Goal: Task Accomplishment & Management: Use online tool/utility

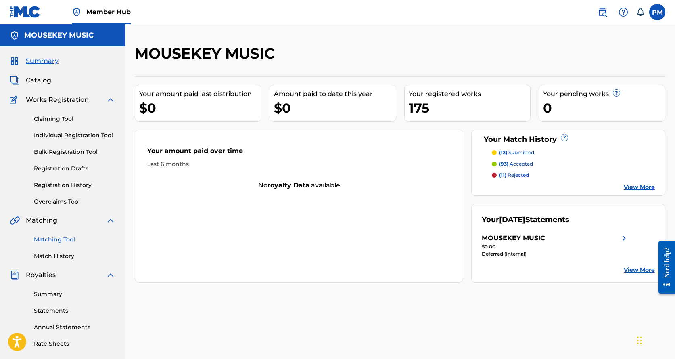
click at [54, 239] on link "Matching Tool" at bounding box center [75, 239] width 82 height 8
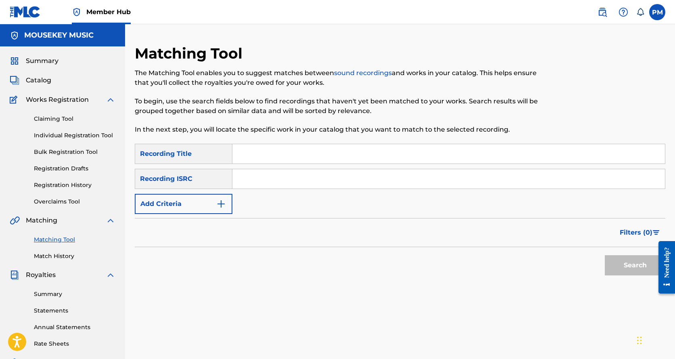
click at [251, 155] on input "Search Form" at bounding box center [448, 153] width 433 height 19
type input "Tivoli Classics Medley Mix"
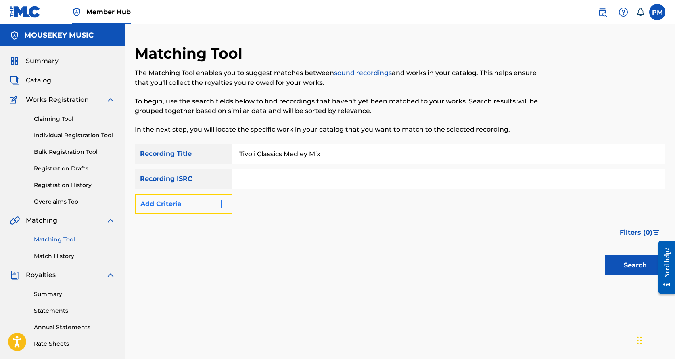
click at [210, 199] on button "Add Criteria" at bounding box center [184, 204] width 98 height 20
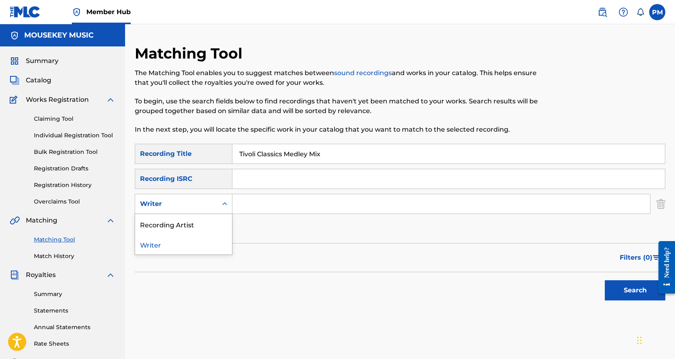
click at [210, 199] on div "Writer" at bounding box center [176, 204] width 73 height 10
click at [190, 226] on div "Recording Artist" at bounding box center [183, 224] width 97 height 20
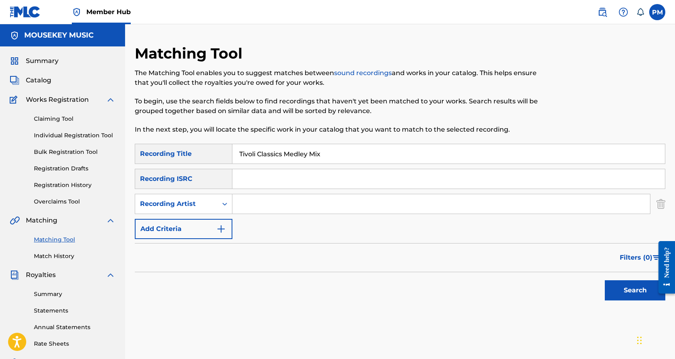
click at [249, 206] on input "Search Form" at bounding box center [441, 203] width 418 height 19
click at [630, 285] on button "Search" at bounding box center [635, 290] width 61 height 20
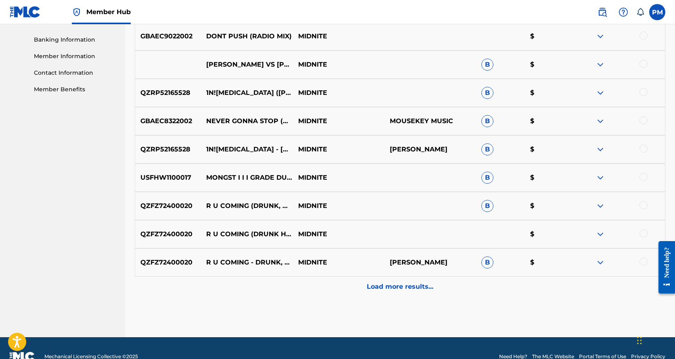
scroll to position [350, 0]
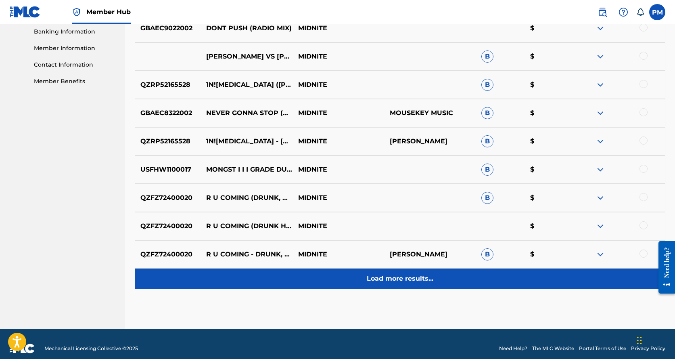
click at [387, 277] on p "Load more results..." at bounding box center [400, 279] width 67 height 10
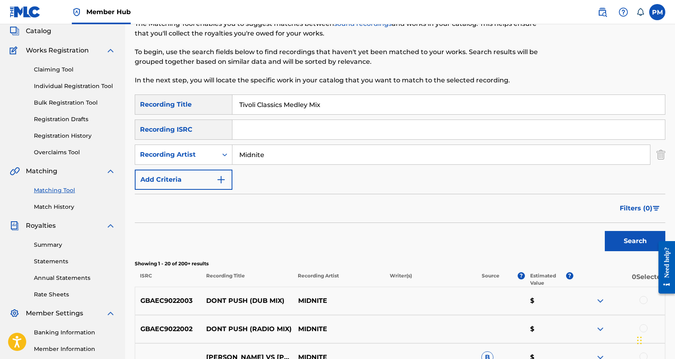
scroll to position [23, 0]
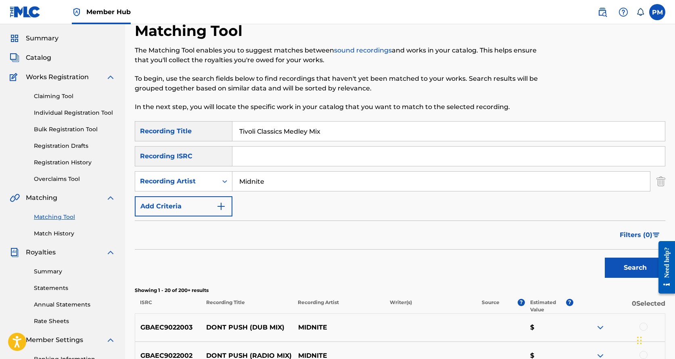
click at [239, 182] on input "Midnite" at bounding box center [441, 181] width 418 height 19
type input "e"
click at [617, 265] on button "Search" at bounding box center [635, 268] width 61 height 20
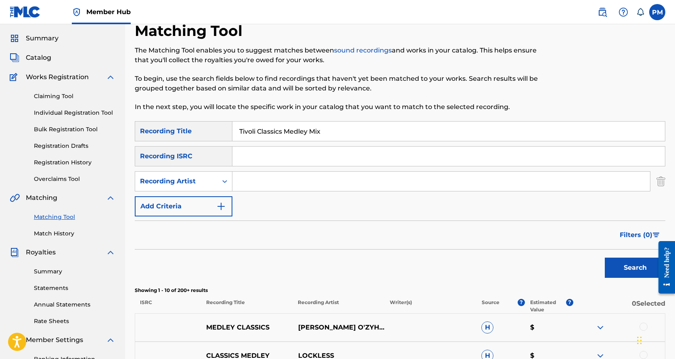
scroll to position [0, 0]
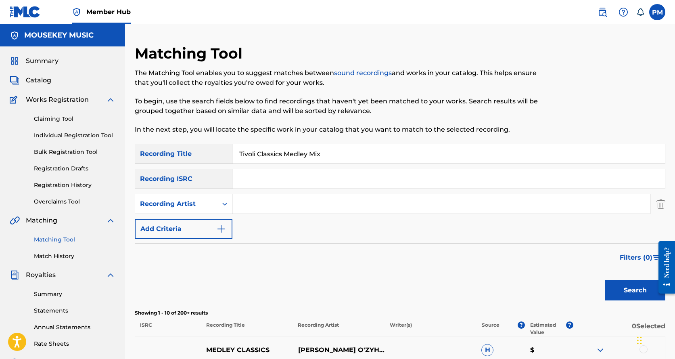
click at [239, 158] on input "Tivoli Classics Medley Mix" at bounding box center [448, 153] width 433 height 19
click at [258, 154] on input "Tivoli Classics Medley Mix" at bounding box center [448, 153] width 433 height 19
click at [324, 154] on input "Tivoli Classics Medley Mix" at bounding box center [448, 153] width 433 height 19
click at [168, 200] on div "Recording Artist" at bounding box center [176, 204] width 73 height 10
drag, startPoint x: 211, startPoint y: 222, endPoint x: 243, endPoint y: 214, distance: 33.4
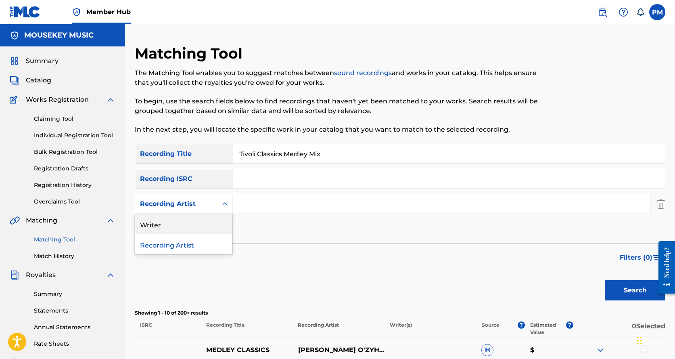
click at [211, 222] on div "Writer" at bounding box center [183, 224] width 97 height 20
click at [273, 201] on input "Search Form" at bounding box center [441, 203] width 418 height 19
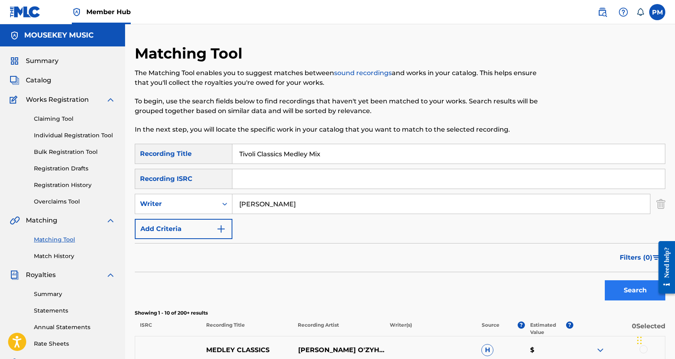
type input "[PERSON_NAME]"
click at [640, 287] on button "Search" at bounding box center [635, 290] width 61 height 20
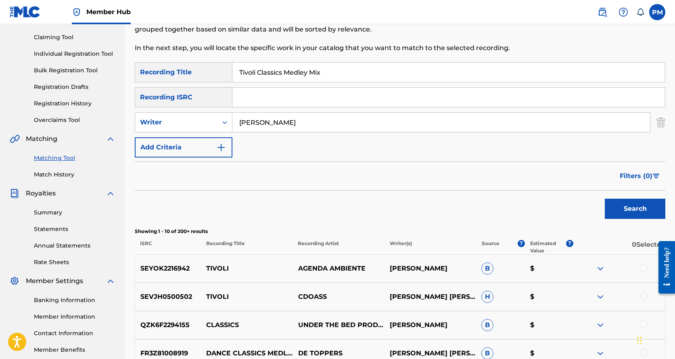
scroll to position [81, 0]
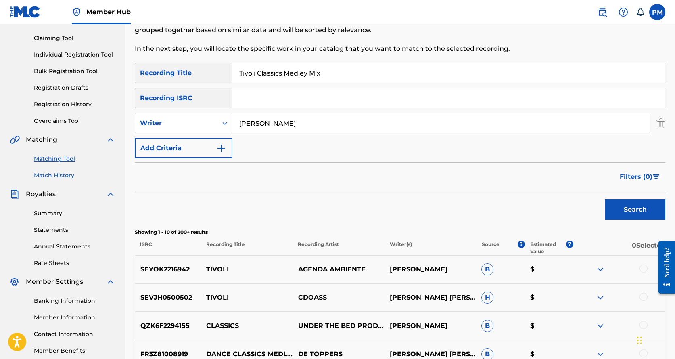
click at [57, 172] on link "Match History" at bounding box center [75, 175] width 82 height 8
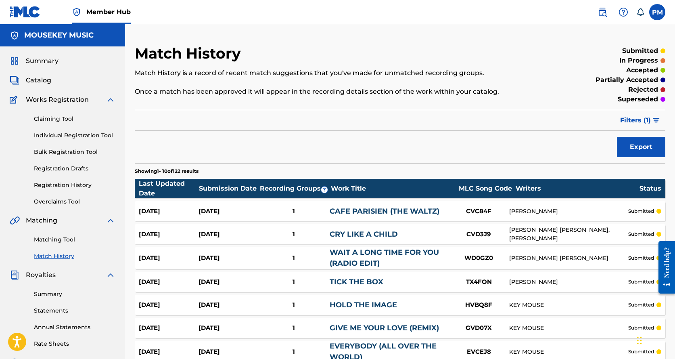
scroll to position [27, 0]
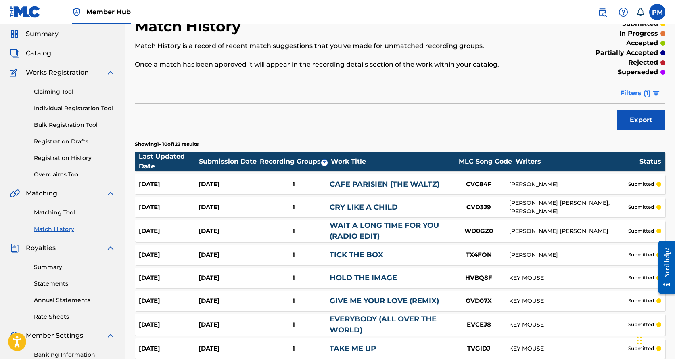
click at [629, 93] on span "Filters ( 1 )" at bounding box center [635, 93] width 31 height 10
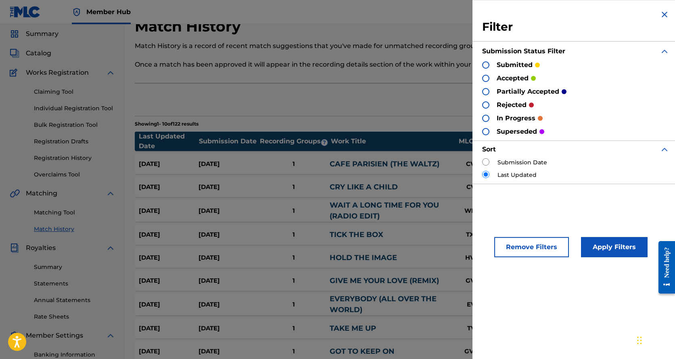
click at [486, 104] on div at bounding box center [485, 104] width 7 height 7
click at [597, 243] on button "Apply Filters" at bounding box center [614, 247] width 67 height 20
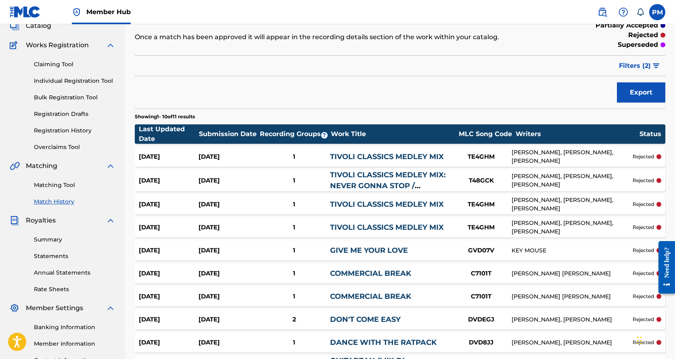
scroll to position [81, 0]
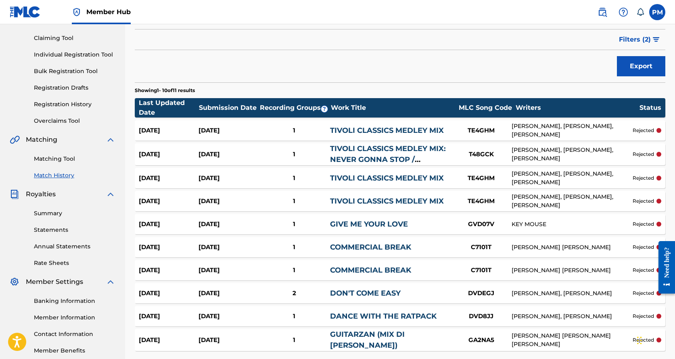
click at [438, 133] on link "TIVOLI CLASSICS MEDLEY MIX" at bounding box center [387, 130] width 114 height 9
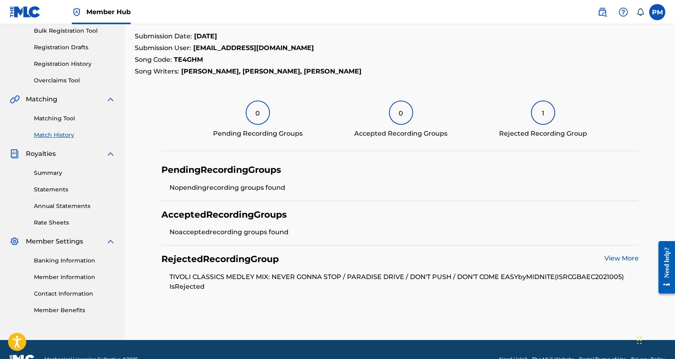
scroll to position [134, 0]
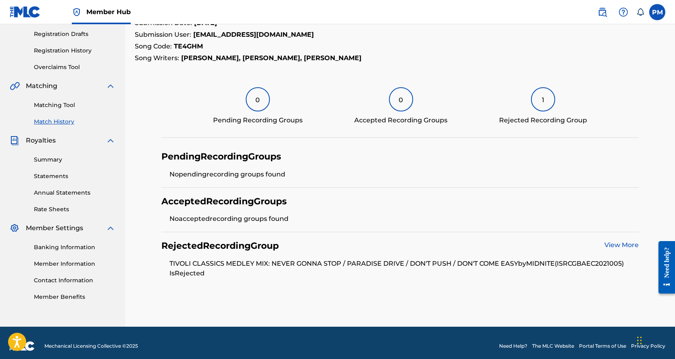
click at [611, 245] on link "View More" at bounding box center [622, 245] width 34 height 8
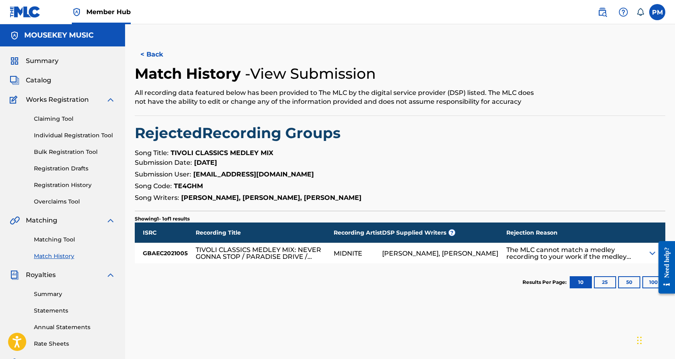
click at [650, 253] on img at bounding box center [653, 253] width 10 height 10
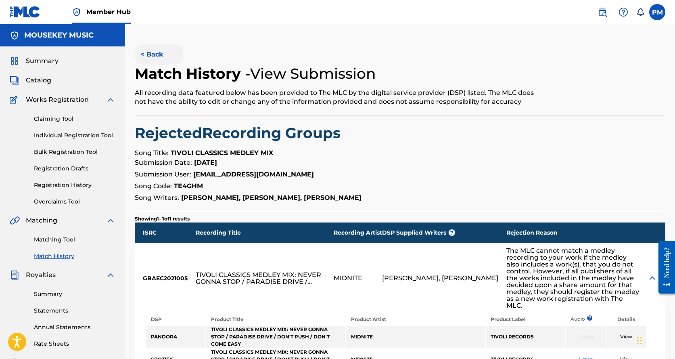
click at [153, 54] on button "< Back" at bounding box center [159, 54] width 48 height 20
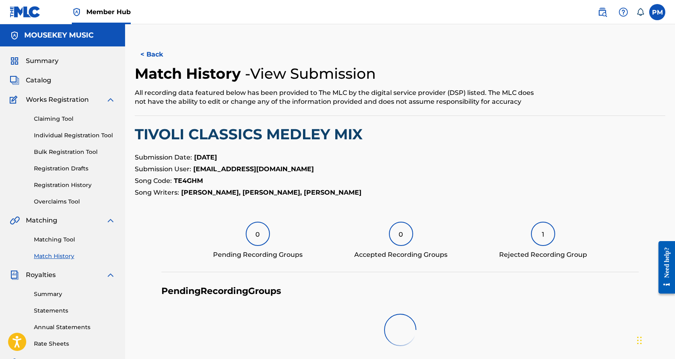
scroll to position [134, 0]
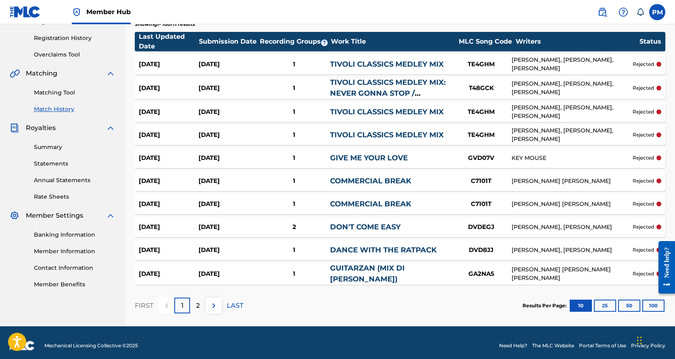
scroll to position [153, 0]
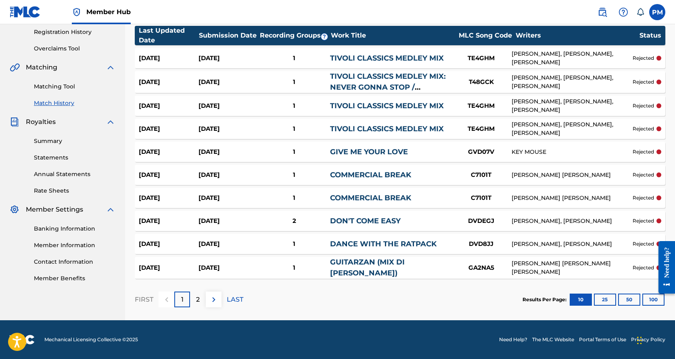
click at [326, 218] on div "2" at bounding box center [294, 220] width 72 height 9
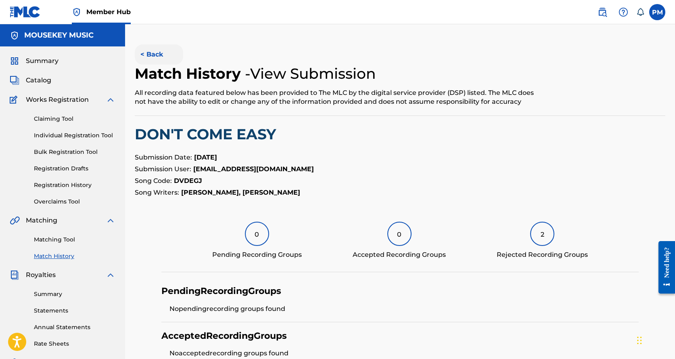
click at [158, 53] on button "< Back" at bounding box center [159, 54] width 48 height 20
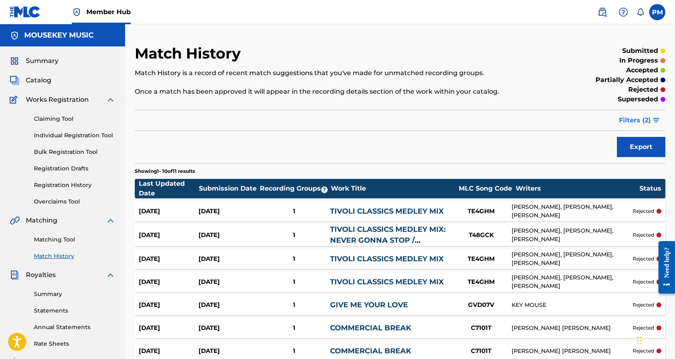
click at [636, 115] on button "Filters ( 2 )" at bounding box center [639, 120] width 51 height 20
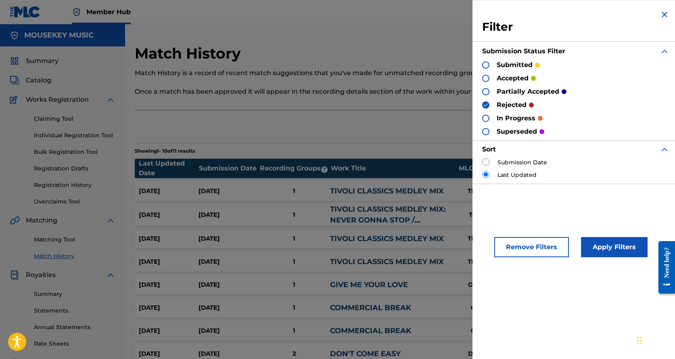
click at [488, 62] on div at bounding box center [485, 64] width 7 height 7
click at [621, 240] on button "Apply Filters" at bounding box center [614, 247] width 67 height 20
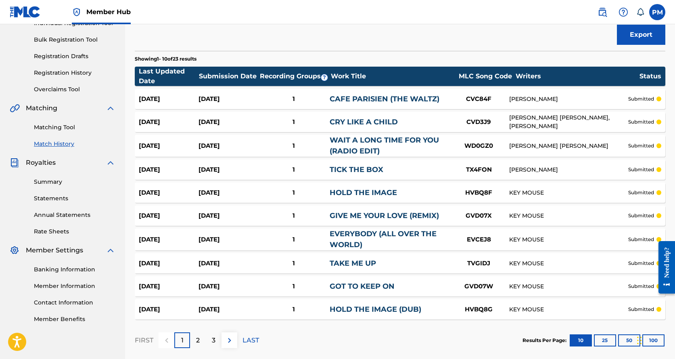
scroll to position [134, 0]
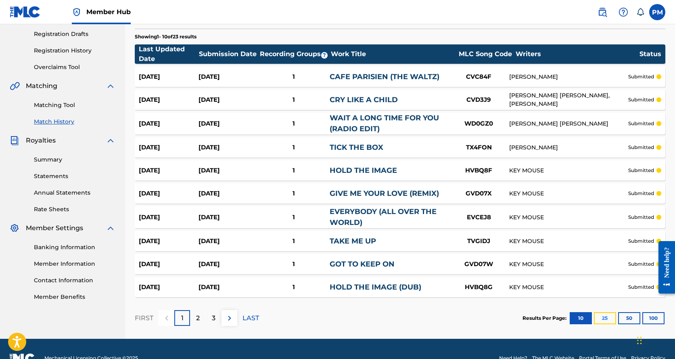
click at [600, 315] on button "25" at bounding box center [605, 318] width 22 height 12
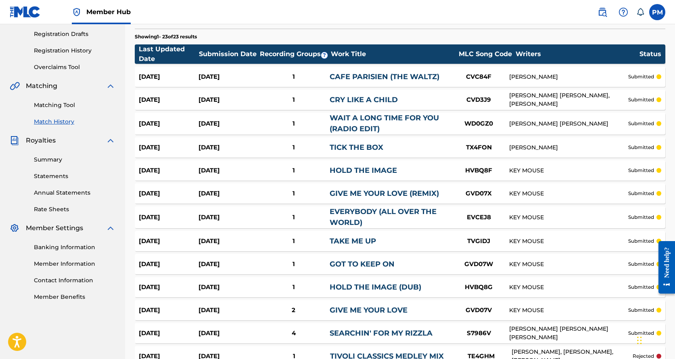
scroll to position [129, 0]
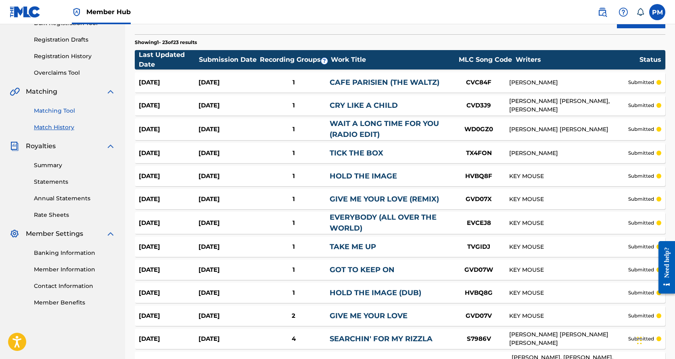
click at [61, 111] on link "Matching Tool" at bounding box center [75, 111] width 82 height 8
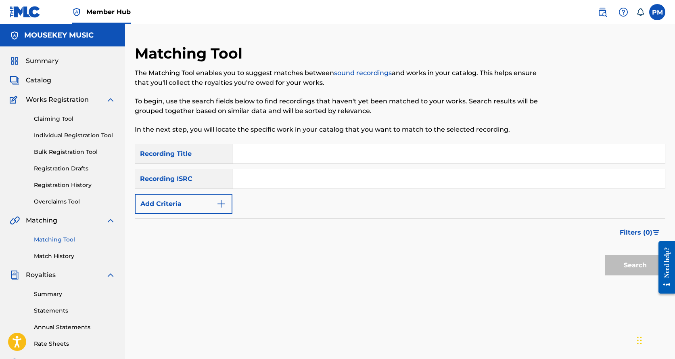
click at [263, 182] on input "Search Form" at bounding box center [448, 178] width 433 height 19
click at [214, 208] on button "Add Criteria" at bounding box center [184, 204] width 98 height 20
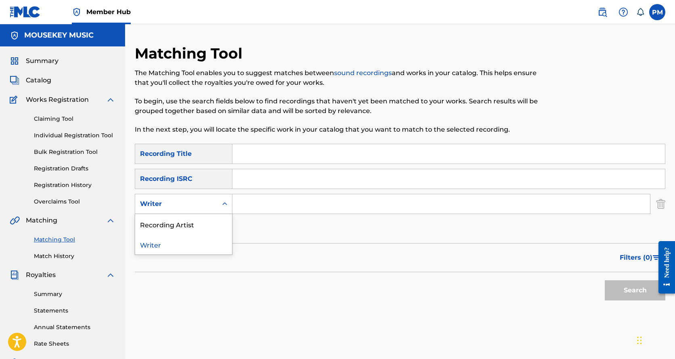
click at [215, 207] on div "Writer" at bounding box center [176, 203] width 82 height 15
drag, startPoint x: 204, startPoint y: 226, endPoint x: 212, endPoint y: 221, distance: 9.4
click at [208, 224] on div "Recording Artist" at bounding box center [183, 224] width 97 height 20
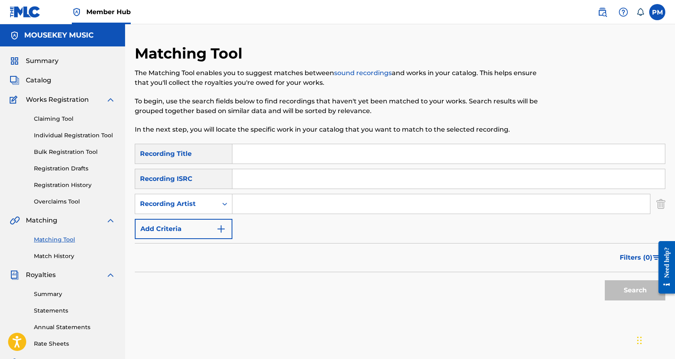
click at [266, 196] on input "Search Form" at bounding box center [441, 203] width 418 height 19
type input "Midnite"
click at [630, 285] on button "Search" at bounding box center [635, 290] width 61 height 20
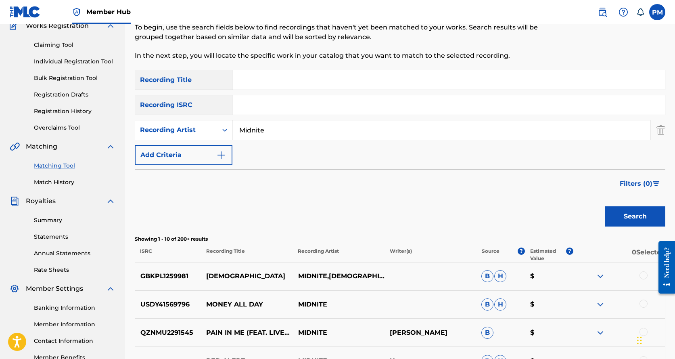
scroll to position [54, 0]
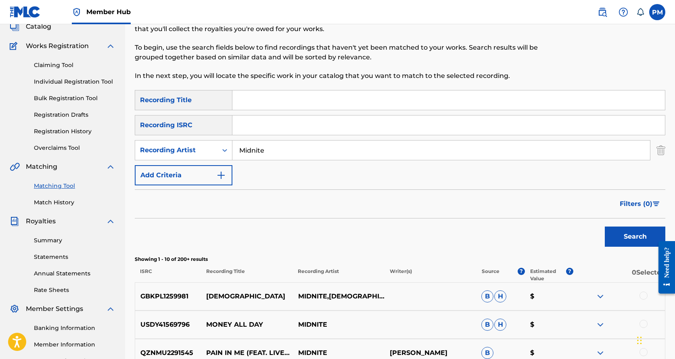
drag, startPoint x: 269, startPoint y: 102, endPoint x: 274, endPoint y: 100, distance: 4.6
click at [271, 101] on input "Search Form" at bounding box center [448, 99] width 433 height 19
type input "Dont Push"
click at [630, 234] on button "Search" at bounding box center [635, 236] width 61 height 20
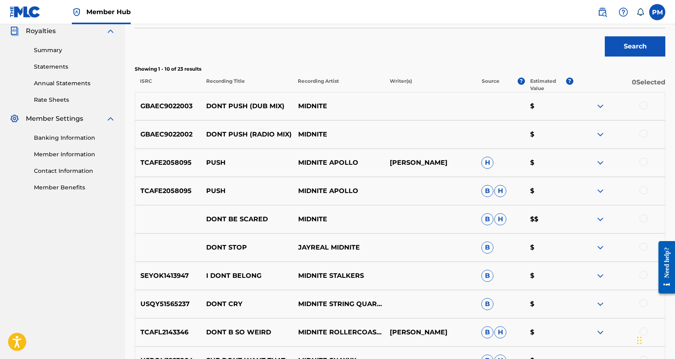
scroll to position [242, 0]
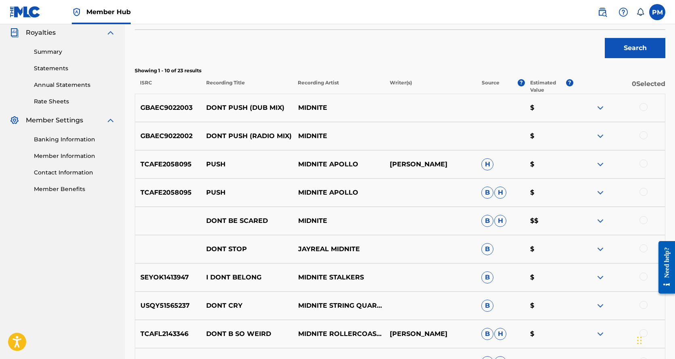
click at [643, 107] on div at bounding box center [644, 107] width 8 height 8
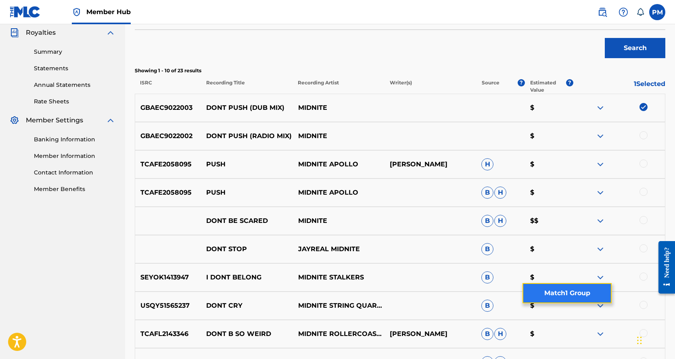
click at [567, 294] on button "Match 1 Group" at bounding box center [567, 293] width 89 height 20
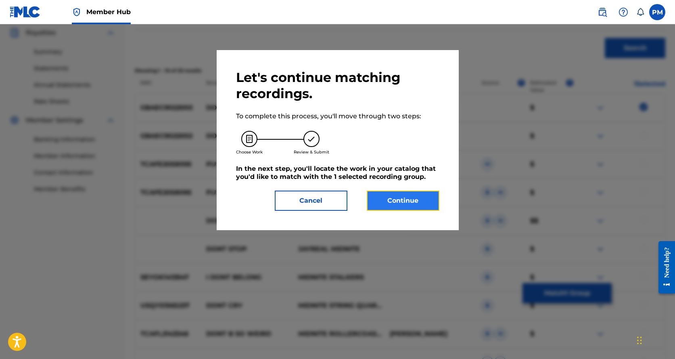
click at [416, 204] on button "Continue" at bounding box center [403, 201] width 73 height 20
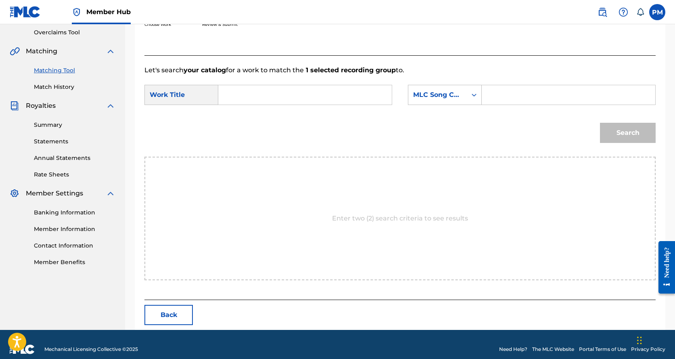
scroll to position [179, 0]
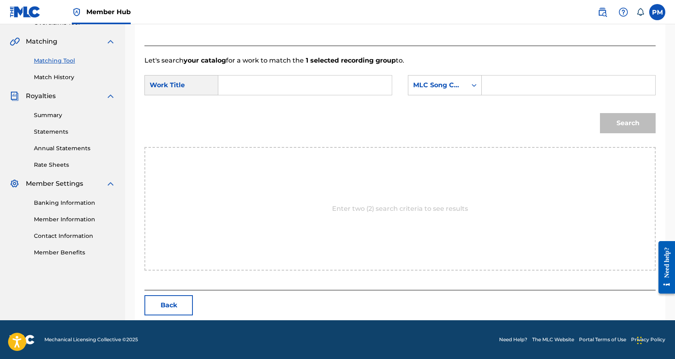
drag, startPoint x: 241, startPoint y: 85, endPoint x: 245, endPoint y: 83, distance: 5.1
click at [241, 85] on input "Search Form" at bounding box center [305, 84] width 160 height 19
click at [289, 93] on input "dont push" at bounding box center [305, 84] width 160 height 19
type input "dont push"
click at [486, 84] on div "Search Form" at bounding box center [569, 85] width 174 height 20
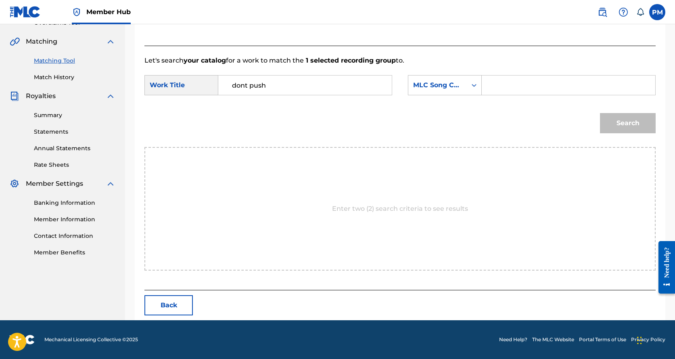
click at [491, 83] on input "Search Form" at bounding box center [569, 84] width 160 height 19
click at [461, 84] on div "MLC Song Code" at bounding box center [437, 85] width 49 height 10
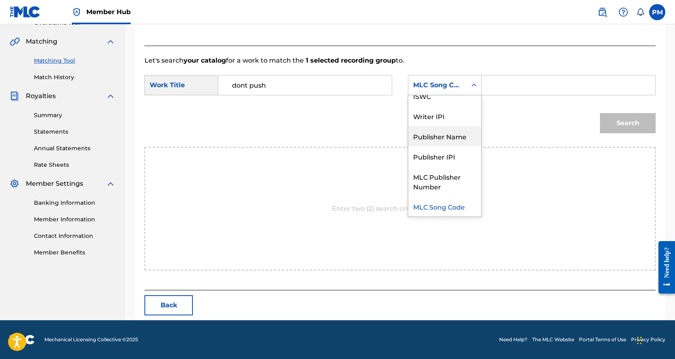
drag, startPoint x: 456, startPoint y: 135, endPoint x: 493, endPoint y: 108, distance: 45.6
click at [465, 131] on div "Publisher Name" at bounding box center [444, 136] width 73 height 20
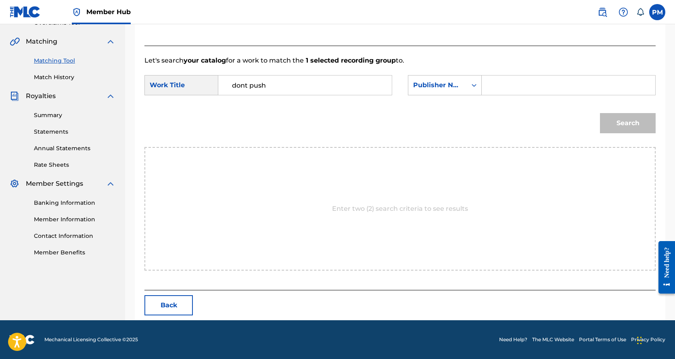
click at [509, 86] on input "Search Form" at bounding box center [569, 84] width 160 height 19
type input "mousekey music"
click at [610, 124] on button "Search" at bounding box center [628, 123] width 56 height 20
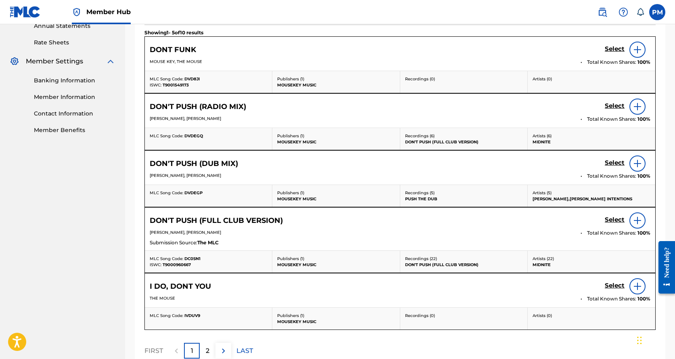
scroll to position [287, 0]
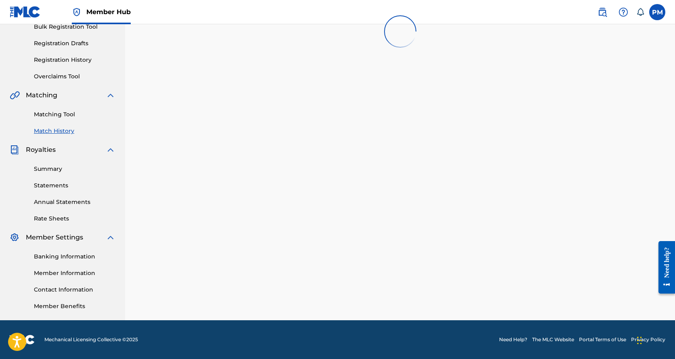
scroll to position [125, 0]
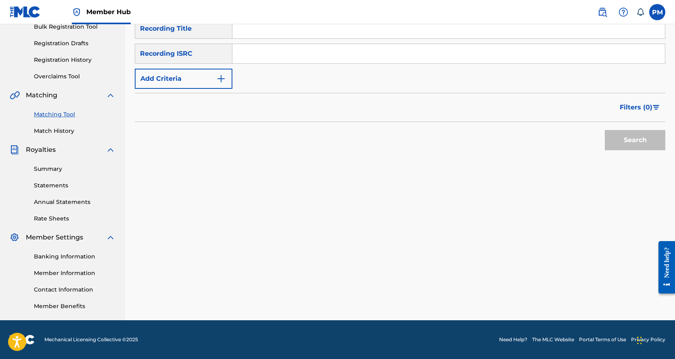
scroll to position [81, 0]
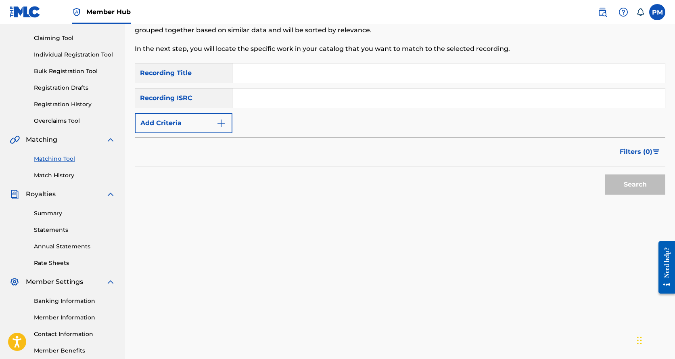
click at [252, 75] on input "Search Form" at bounding box center [448, 72] width 433 height 19
type input "dont push"
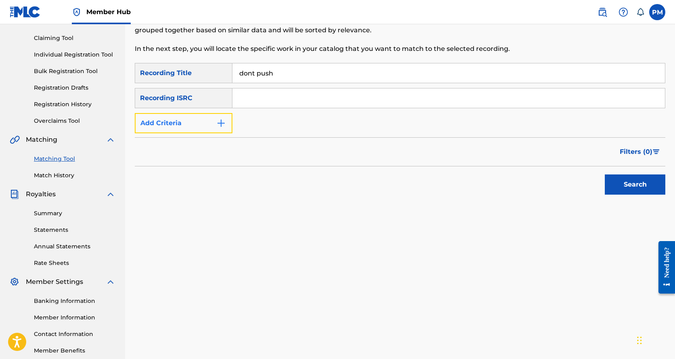
click at [207, 124] on button "Add Criteria" at bounding box center [184, 123] width 98 height 20
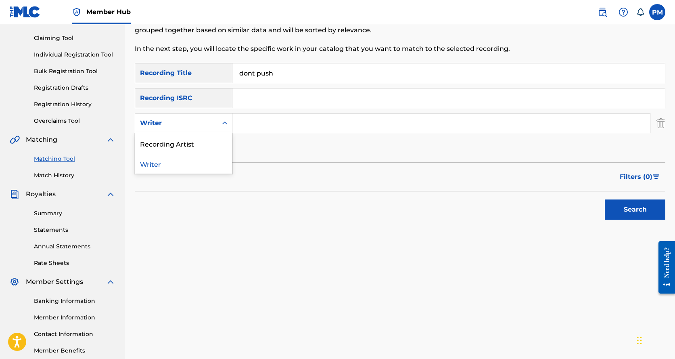
click at [204, 128] on div "Writer" at bounding box center [176, 123] width 73 height 10
drag, startPoint x: 202, startPoint y: 147, endPoint x: 208, endPoint y: 145, distance: 6.3
click at [203, 147] on div "Recording Artist" at bounding box center [183, 143] width 97 height 20
click at [249, 128] on input "Search Form" at bounding box center [441, 122] width 418 height 19
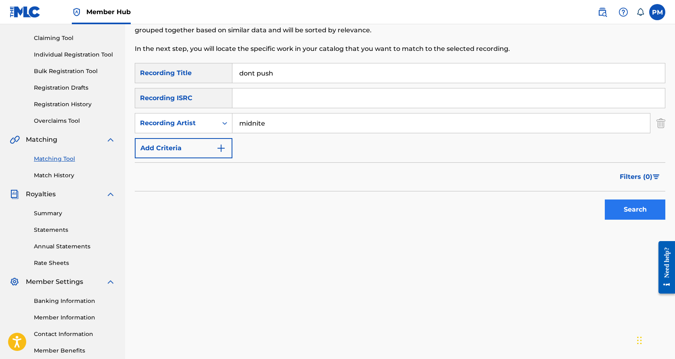
type input "midnite"
click at [638, 205] on button "Search" at bounding box center [635, 209] width 61 height 20
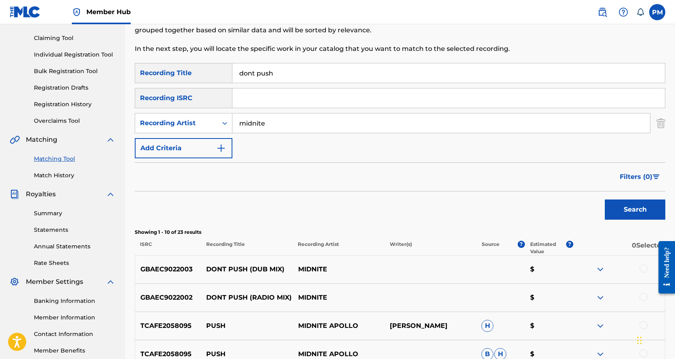
click at [640, 267] on div at bounding box center [644, 268] width 8 height 8
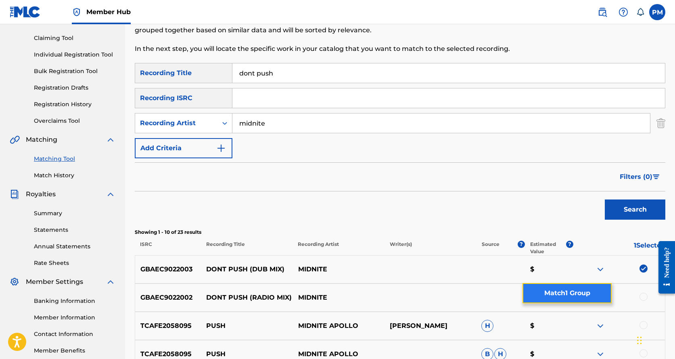
click at [574, 291] on button "Match 1 Group" at bounding box center [567, 293] width 89 height 20
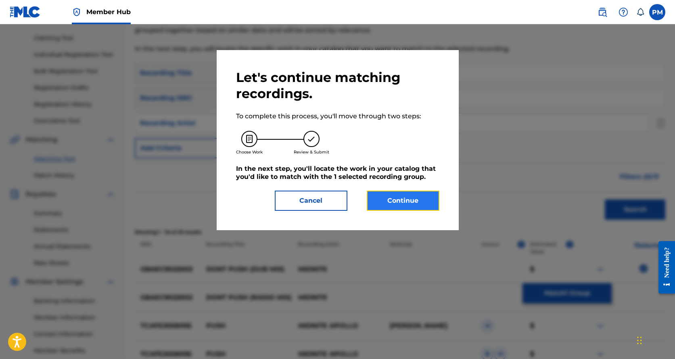
click at [411, 207] on button "Continue" at bounding box center [403, 201] width 73 height 20
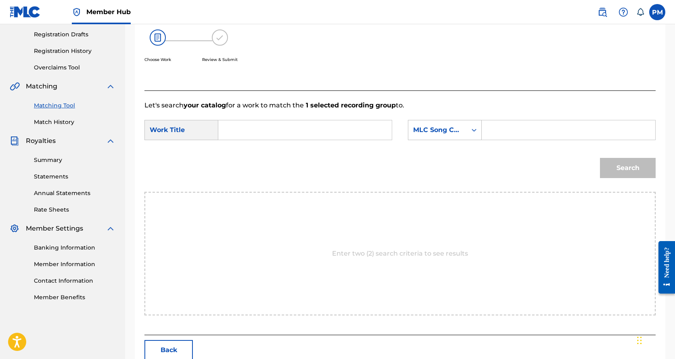
scroll to position [134, 0]
click at [266, 122] on input "Search Form" at bounding box center [305, 129] width 160 height 19
type input "dont push"
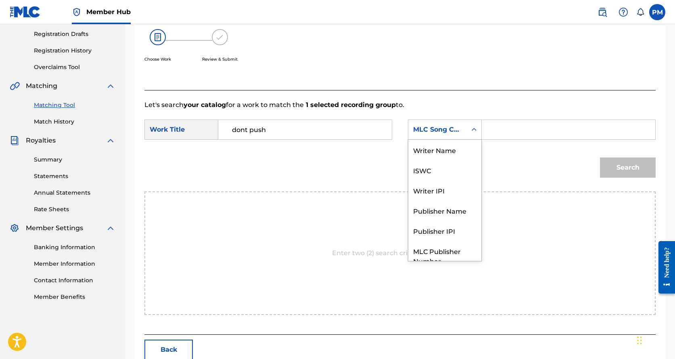
click at [465, 131] on div "MLC Song Code" at bounding box center [437, 129] width 59 height 15
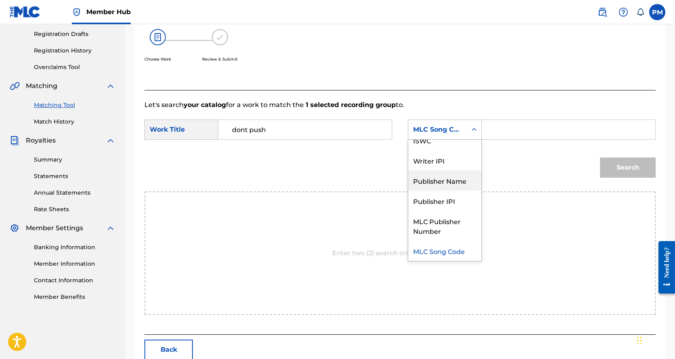
drag, startPoint x: 456, startPoint y: 180, endPoint x: 471, endPoint y: 177, distance: 15.2
click at [461, 180] on div "Publisher Name" at bounding box center [444, 180] width 73 height 20
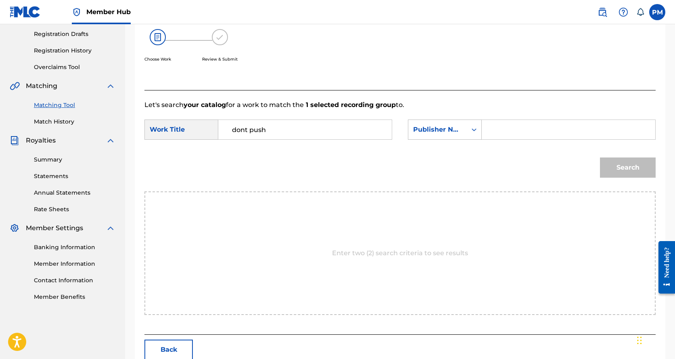
click at [503, 132] on input "Search Form" at bounding box center [569, 129] width 160 height 19
type input "mousekey music"
click at [629, 167] on button "Search" at bounding box center [628, 167] width 56 height 20
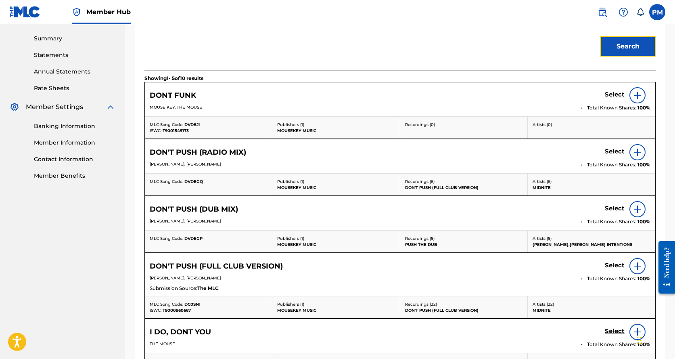
scroll to position [269, 0]
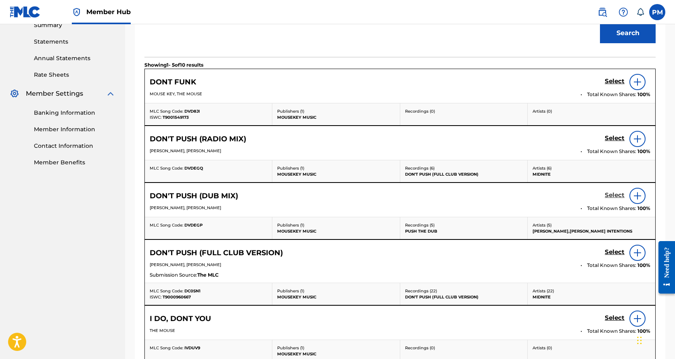
click at [618, 194] on h5 "Select" at bounding box center [615, 195] width 20 height 8
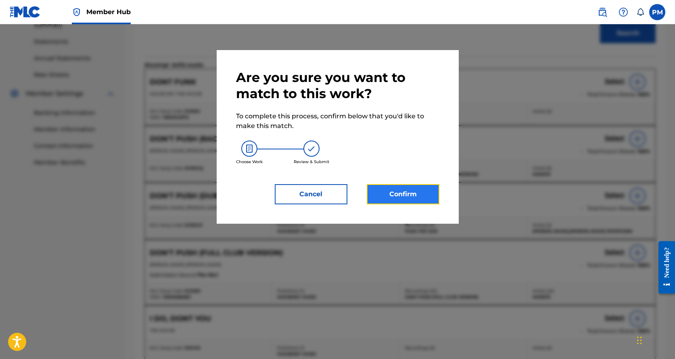
click at [411, 195] on button "Confirm" at bounding box center [403, 194] width 73 height 20
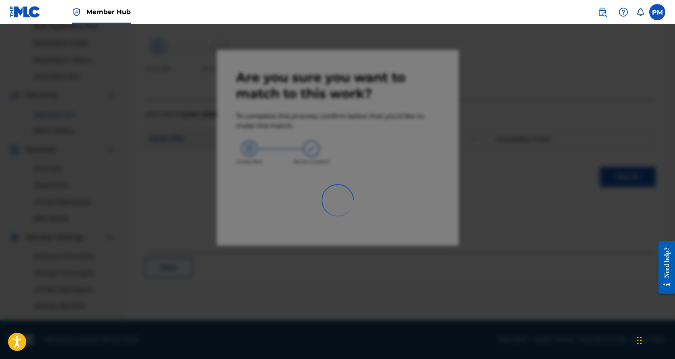
scroll to position [125, 0]
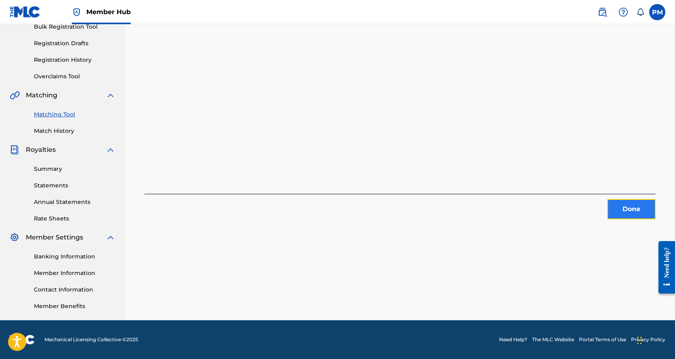
click at [627, 203] on button "Done" at bounding box center [631, 209] width 48 height 20
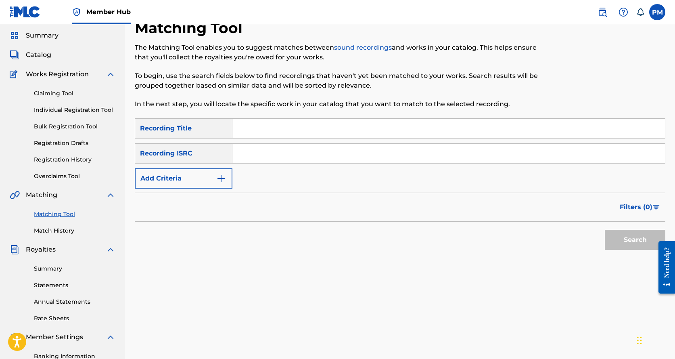
scroll to position [17, 0]
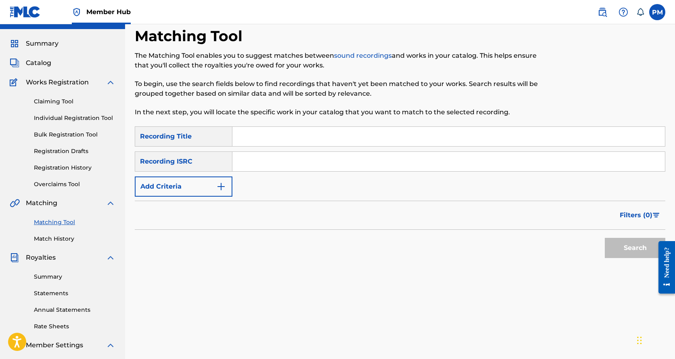
drag, startPoint x: 258, startPoint y: 135, endPoint x: 262, endPoint y: 134, distance: 4.1
click at [259, 135] on input "Search Form" at bounding box center [448, 136] width 433 height 19
type input "Dont Push"
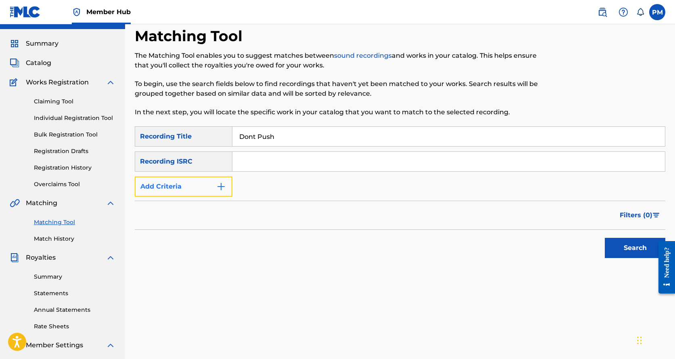
click at [216, 188] on img "Search Form" at bounding box center [221, 187] width 10 height 10
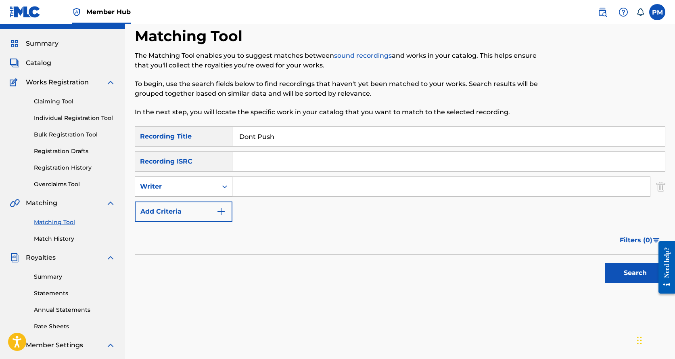
click at [218, 186] on div "Search Form" at bounding box center [225, 186] width 15 height 15
drag, startPoint x: 202, startPoint y: 208, endPoint x: 212, endPoint y: 202, distance: 11.6
click at [203, 207] on div "Recording Artist" at bounding box center [183, 207] width 97 height 20
click at [240, 187] on input "Search Form" at bounding box center [441, 186] width 418 height 19
type input "Midnite"
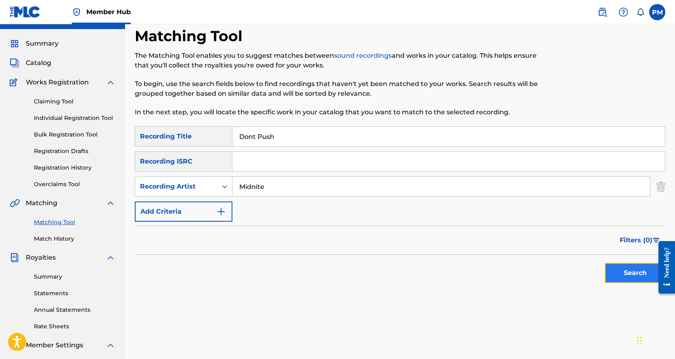
click at [634, 268] on button "Search" at bounding box center [635, 273] width 61 height 20
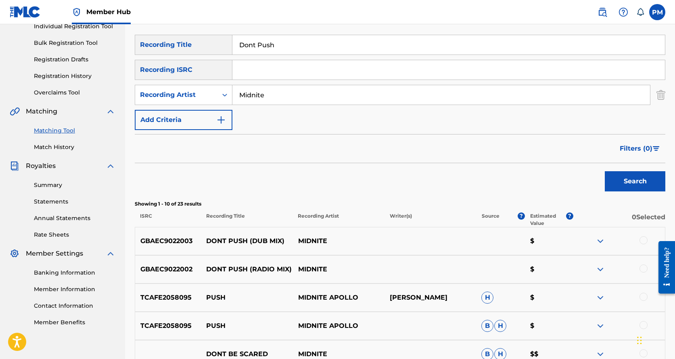
scroll to position [125, 0]
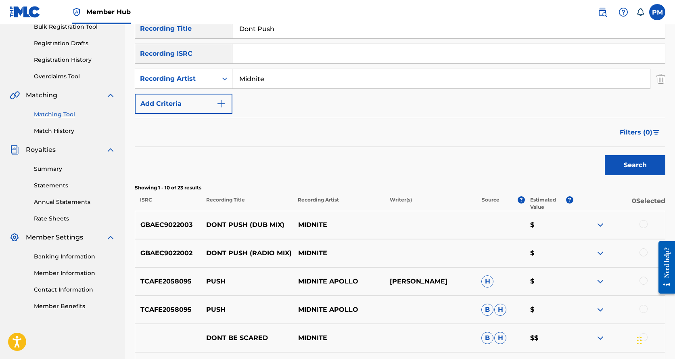
click at [642, 252] on div at bounding box center [644, 252] width 8 height 8
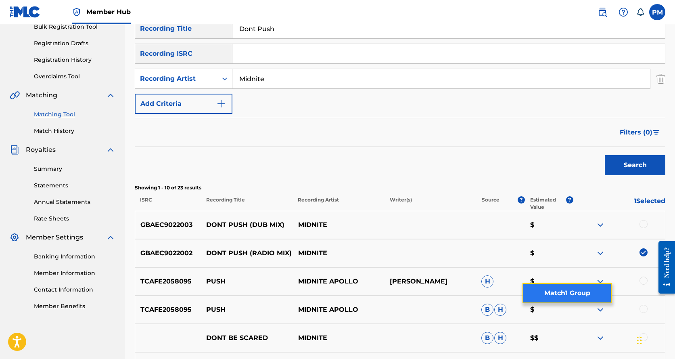
click at [580, 291] on button "Match 1 Group" at bounding box center [567, 293] width 89 height 20
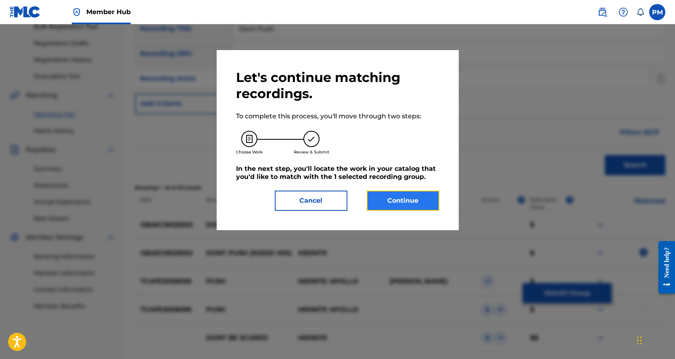
click at [419, 203] on button "Continue" at bounding box center [403, 201] width 73 height 20
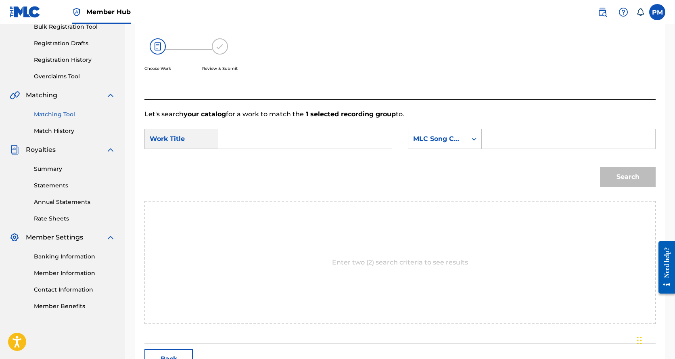
click at [320, 144] on input "Search Form" at bounding box center [305, 138] width 160 height 19
type input "dont push"
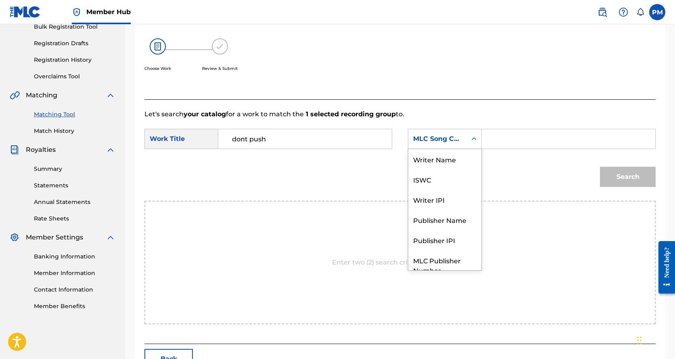
click at [477, 137] on icon "Search Form" at bounding box center [474, 139] width 8 height 8
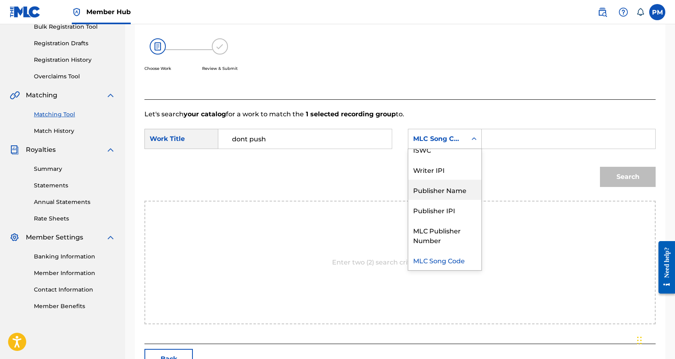
drag, startPoint x: 448, startPoint y: 191, endPoint x: 467, endPoint y: 181, distance: 22.2
click at [450, 190] on div "Publisher Name" at bounding box center [444, 190] width 73 height 20
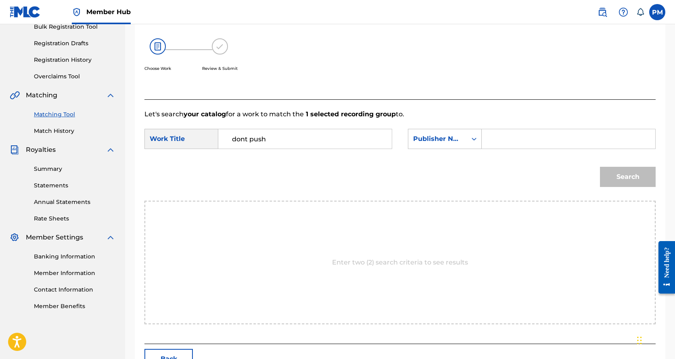
click at [507, 141] on input "Search Form" at bounding box center [569, 138] width 160 height 19
type input "mousekey music"
click at [626, 177] on button "Search" at bounding box center [628, 177] width 56 height 20
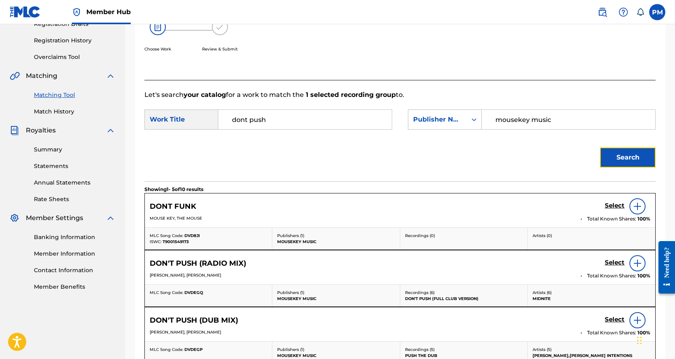
scroll to position [179, 0]
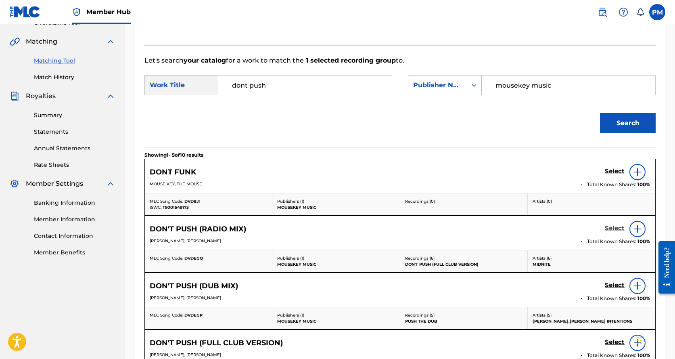
click at [613, 228] on h5 "Select" at bounding box center [615, 228] width 20 height 8
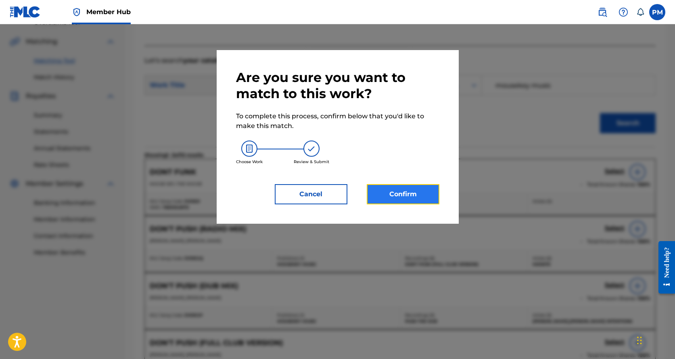
click at [394, 192] on button "Confirm" at bounding box center [403, 194] width 73 height 20
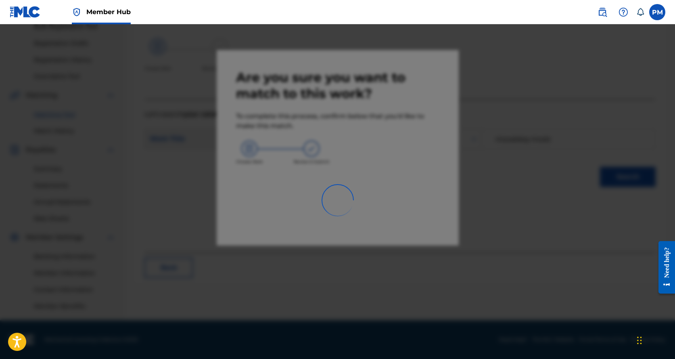
scroll to position [125, 0]
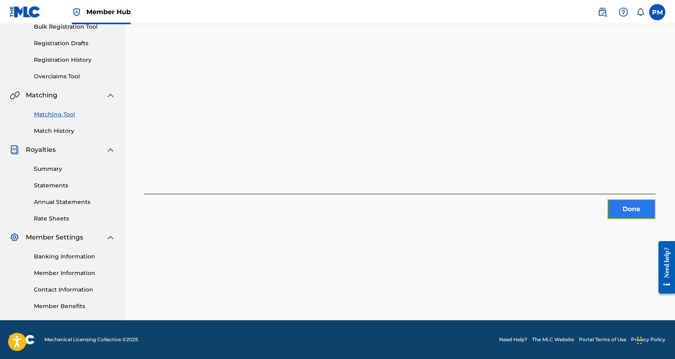
click at [634, 208] on button "Done" at bounding box center [631, 209] width 48 height 20
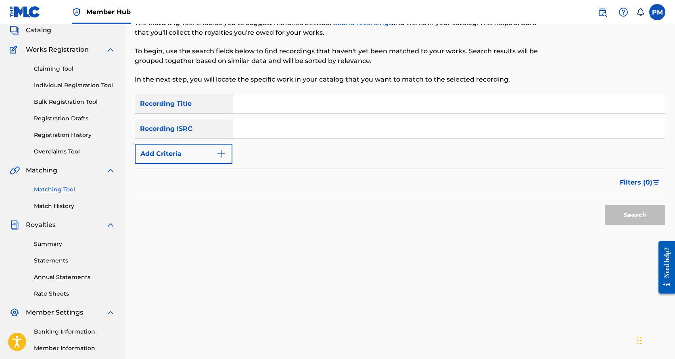
scroll to position [44, 0]
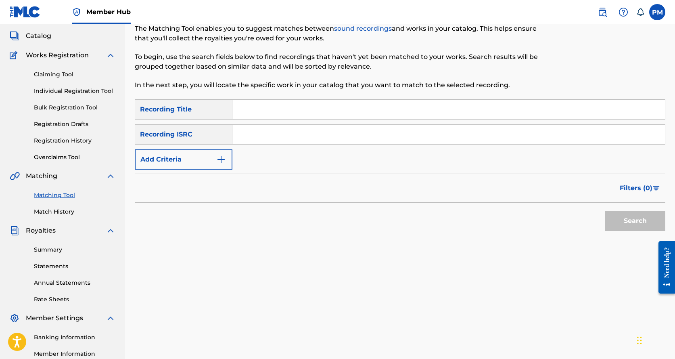
click at [240, 108] on input "Search Form" at bounding box center [448, 109] width 433 height 19
type input "dont come easy"
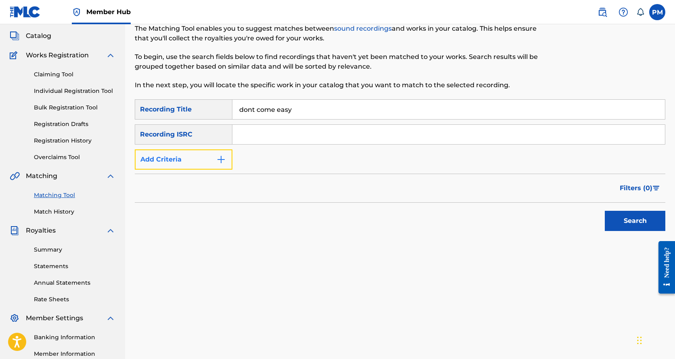
click at [210, 156] on button "Add Criteria" at bounding box center [184, 159] width 98 height 20
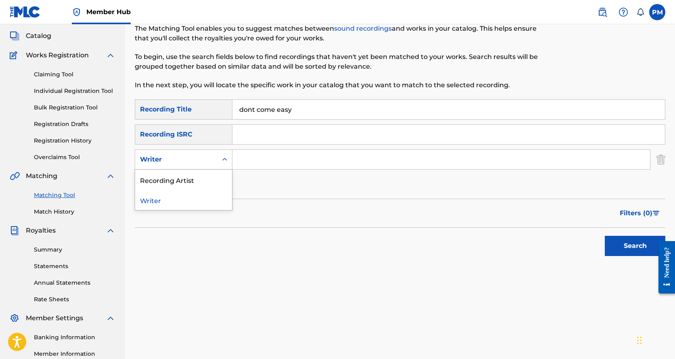
click at [213, 163] on div "Writer" at bounding box center [176, 159] width 82 height 15
click at [209, 180] on div "Recording Artist" at bounding box center [183, 180] width 97 height 20
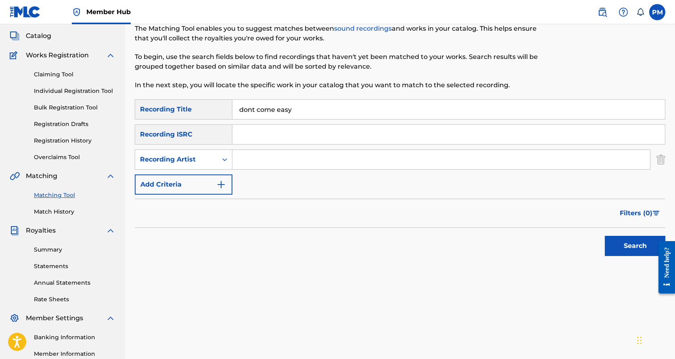
click at [252, 163] on input "Search Form" at bounding box center [441, 159] width 418 height 19
type input "midnite"
click at [616, 239] on button "Search" at bounding box center [635, 246] width 61 height 20
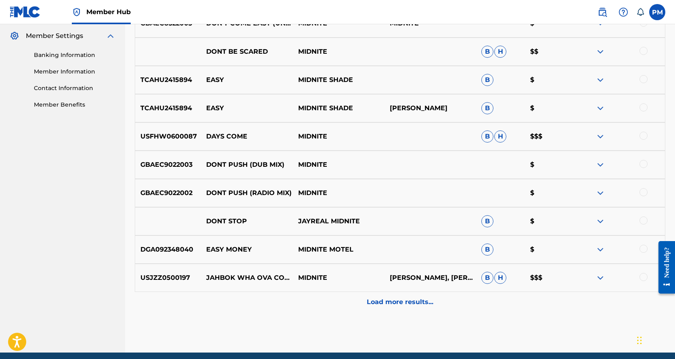
scroll to position [340, 0]
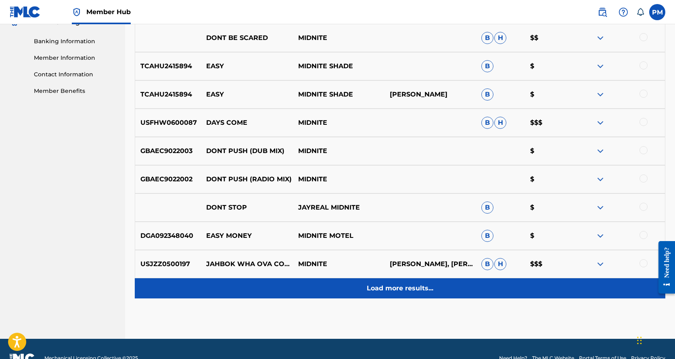
click at [394, 289] on p "Load more results..." at bounding box center [400, 288] width 67 height 10
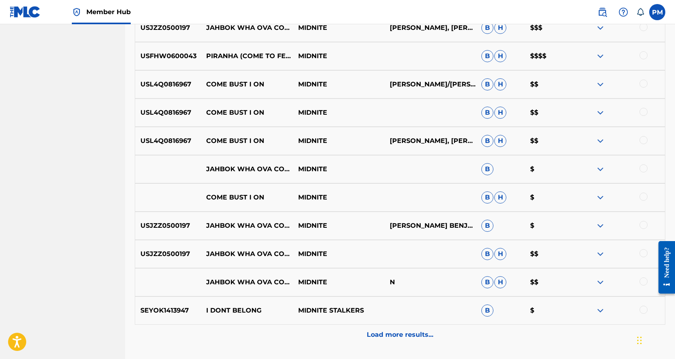
scroll to position [582, 0]
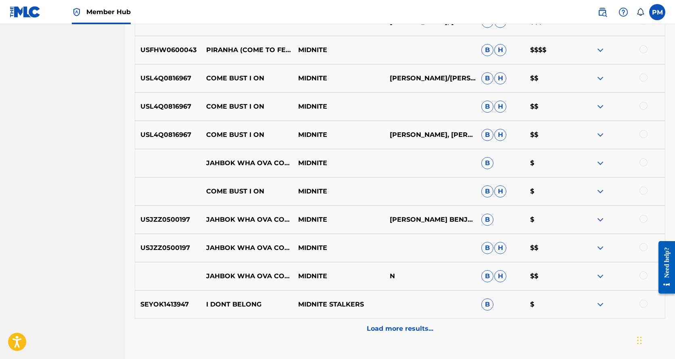
click at [397, 331] on p "Load more results..." at bounding box center [400, 329] width 67 height 10
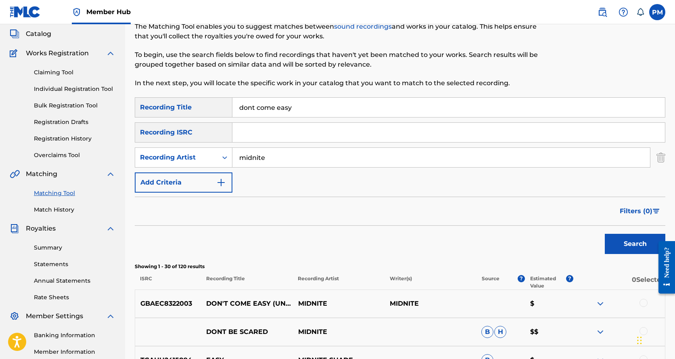
scroll to position [44, 0]
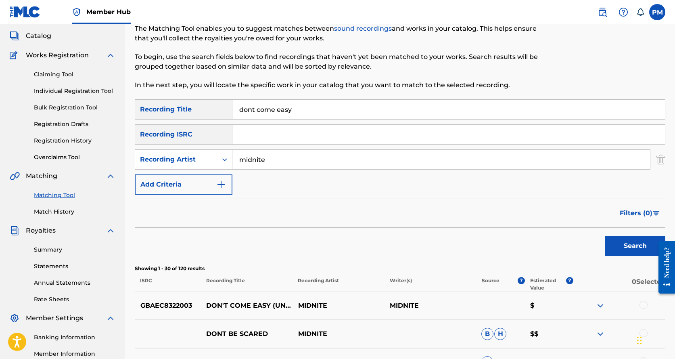
click at [640, 305] on div at bounding box center [644, 305] width 8 height 8
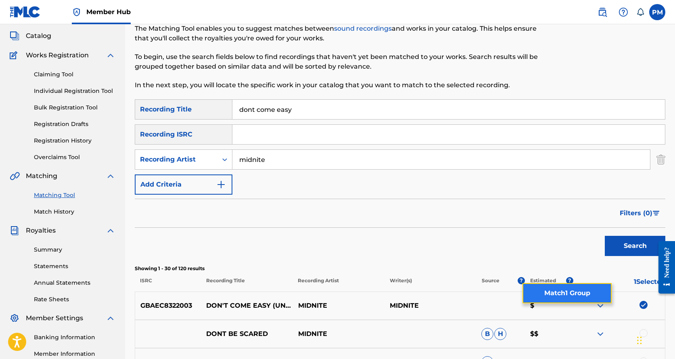
click at [578, 299] on button "Match 1 Group" at bounding box center [567, 293] width 89 height 20
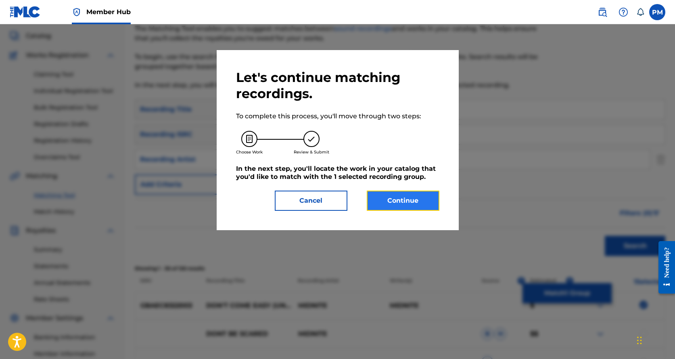
click at [392, 198] on button "Continue" at bounding box center [403, 201] width 73 height 20
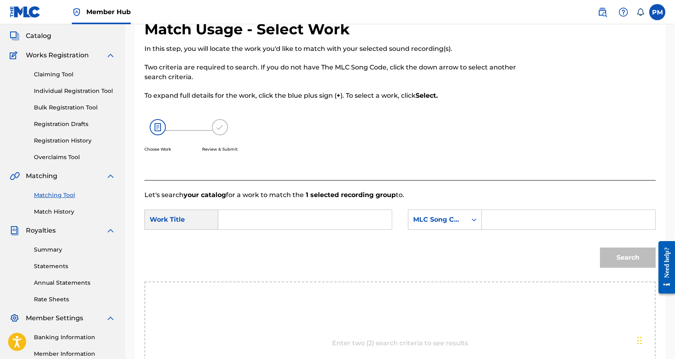
click at [282, 214] on input "Search Form" at bounding box center [305, 219] width 160 height 19
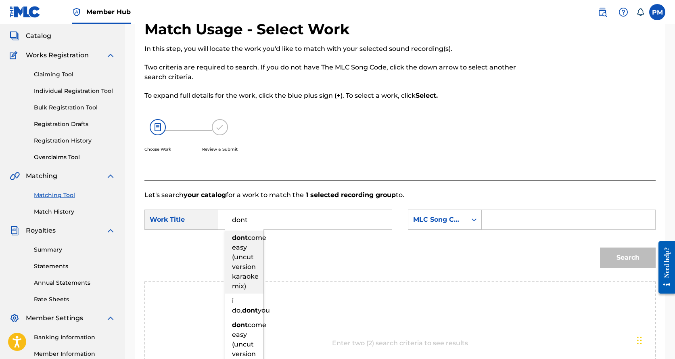
click at [245, 265] on span "come easy (uncut version karaoke mix)" at bounding box center [249, 262] width 34 height 56
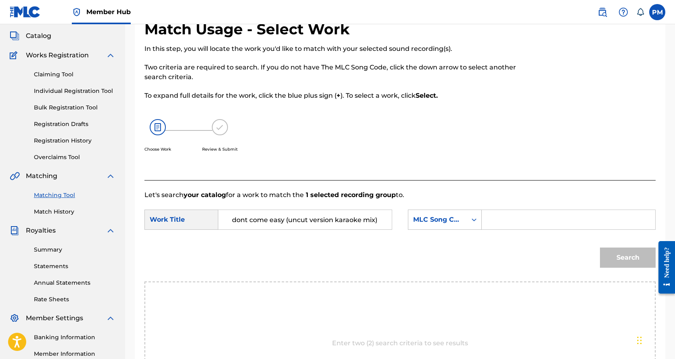
click at [301, 224] on input "dont come easy (uncut version karaoke mix)" at bounding box center [305, 219] width 160 height 19
click at [255, 224] on input "dont come easy (uncut version karaoke mix)" at bounding box center [305, 219] width 160 height 19
click at [286, 221] on input "dont come easy (uncut version karaoke mix)" at bounding box center [305, 219] width 160 height 19
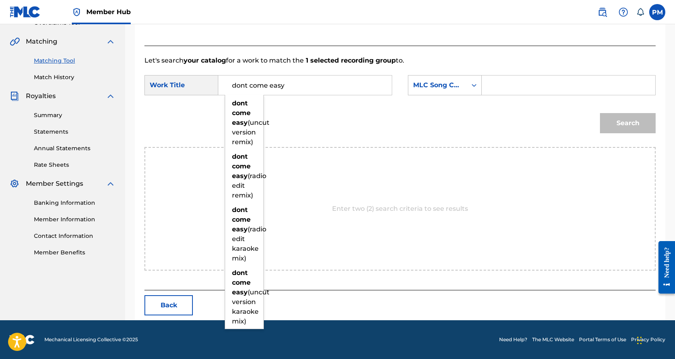
scroll to position [188, 0]
type input "dont come easy"
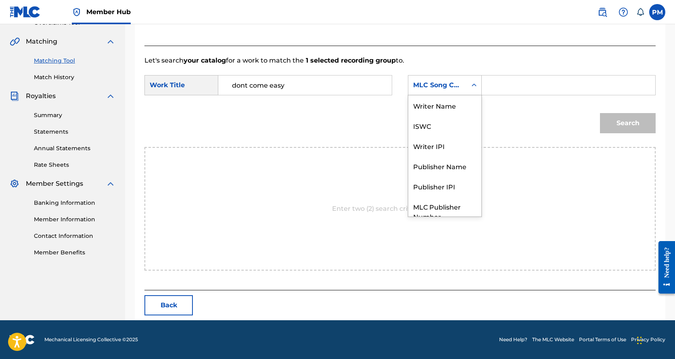
scroll to position [179, 0]
click at [464, 77] on div "MLC Song Code" at bounding box center [445, 85] width 74 height 20
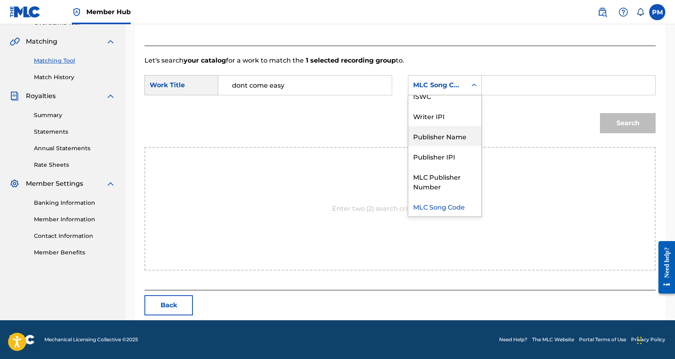
click at [446, 140] on div "Publisher Name" at bounding box center [444, 136] width 73 height 20
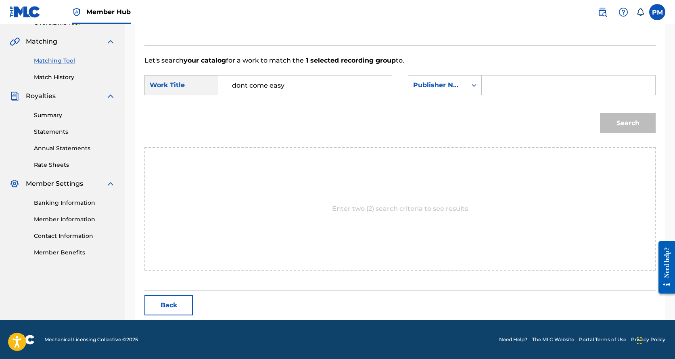
click at [495, 84] on input "Search Form" at bounding box center [569, 84] width 160 height 19
type input "mousekey music"
click at [621, 122] on button "Search" at bounding box center [628, 123] width 56 height 20
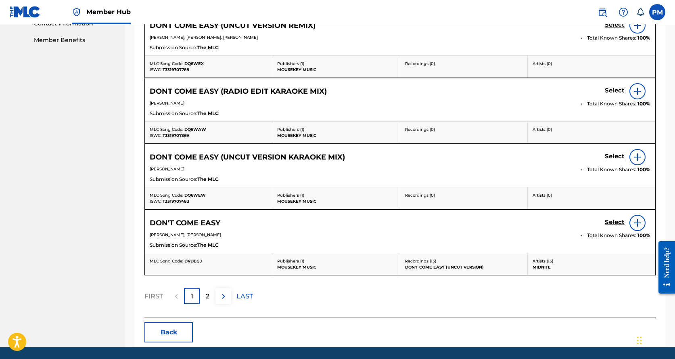
scroll to position [394, 0]
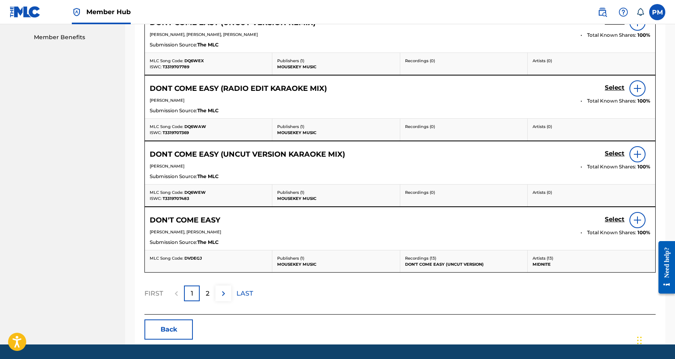
click at [236, 230] on p "[PERSON_NAME], [PERSON_NAME]" at bounding box center [362, 232] width 425 height 6
click at [619, 219] on h5 "Select" at bounding box center [615, 220] width 20 height 8
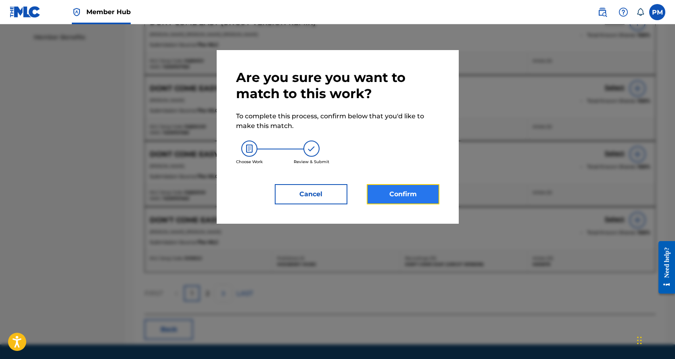
click at [395, 198] on button "Confirm" at bounding box center [403, 194] width 73 height 20
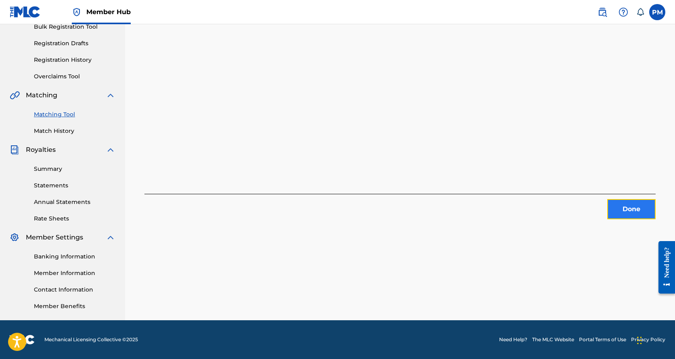
click at [615, 205] on button "Done" at bounding box center [631, 209] width 48 height 20
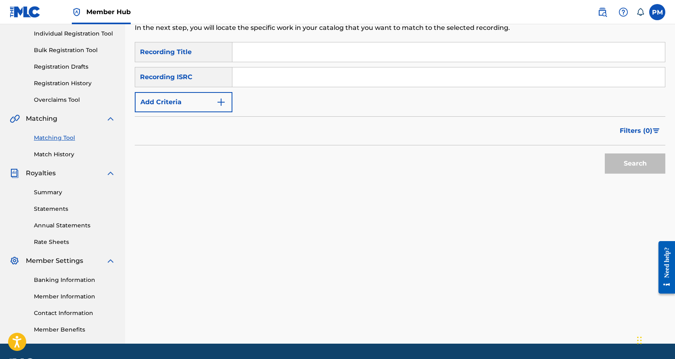
scroll to position [71, 0]
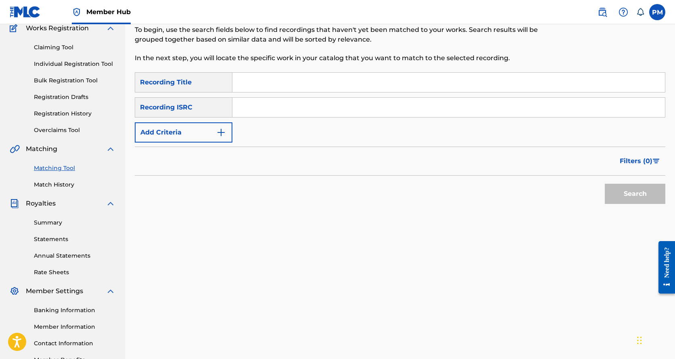
click at [288, 80] on input "Search Form" at bounding box center [448, 82] width 433 height 19
click at [624, 188] on button "Search" at bounding box center [635, 194] width 61 height 20
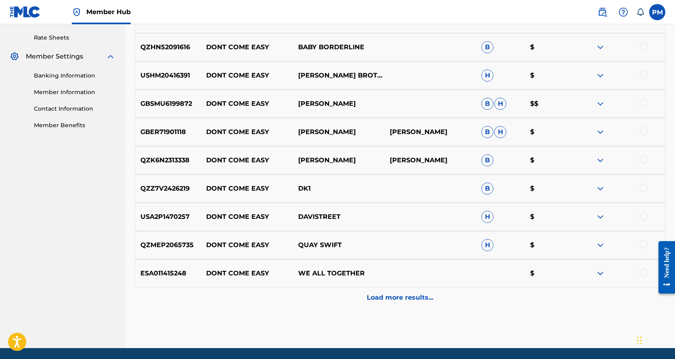
scroll to position [314, 0]
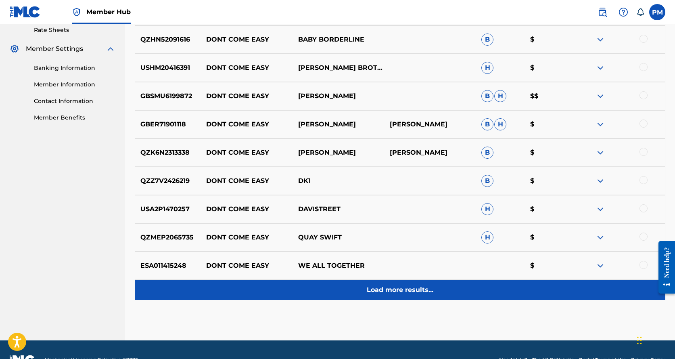
click at [373, 292] on p "Load more results..." at bounding box center [400, 290] width 67 height 10
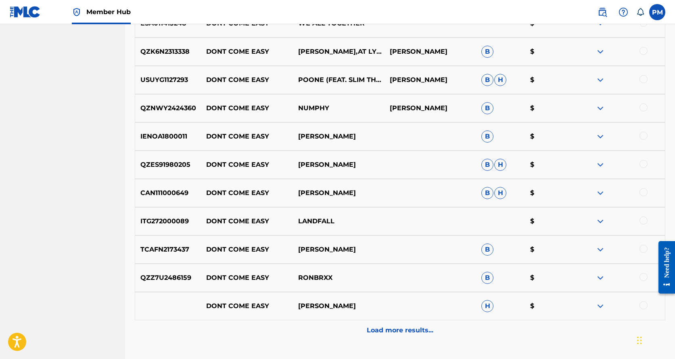
scroll to position [582, 0]
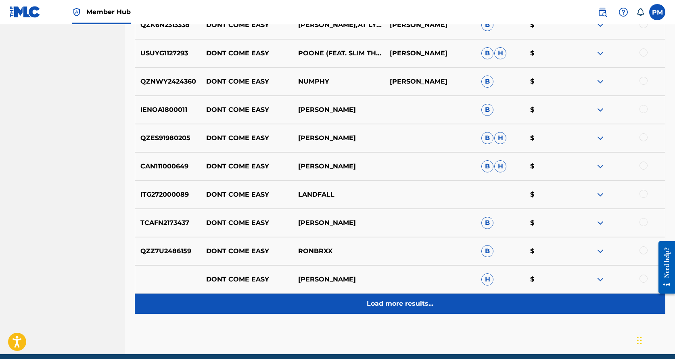
click at [392, 303] on p "Load more results..." at bounding box center [400, 304] width 67 height 10
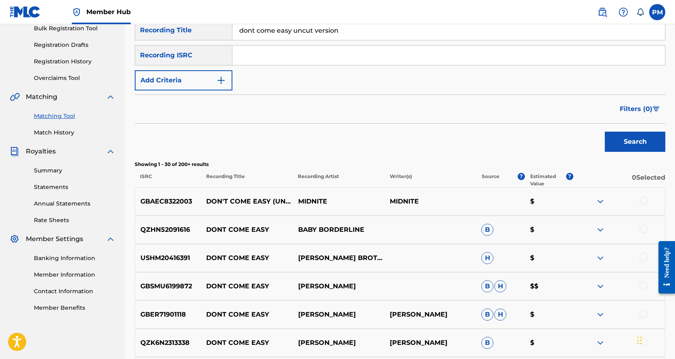
scroll to position [38, 0]
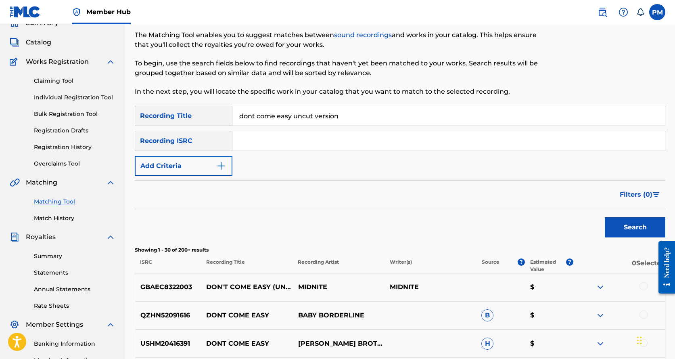
click at [241, 117] on input "dont come easy uncut version" at bounding box center [448, 115] width 433 height 19
type input "n"
click at [642, 227] on button "Search" at bounding box center [635, 227] width 61 height 20
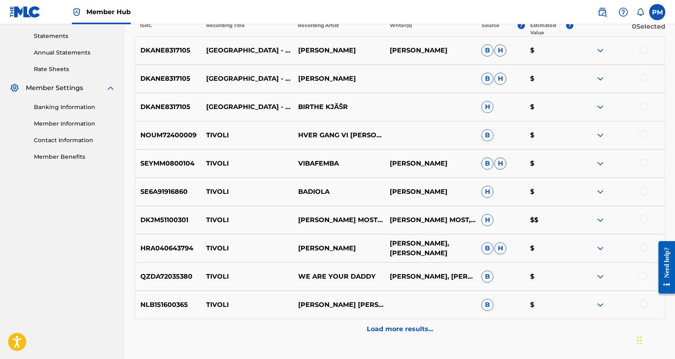
scroll to position [307, 0]
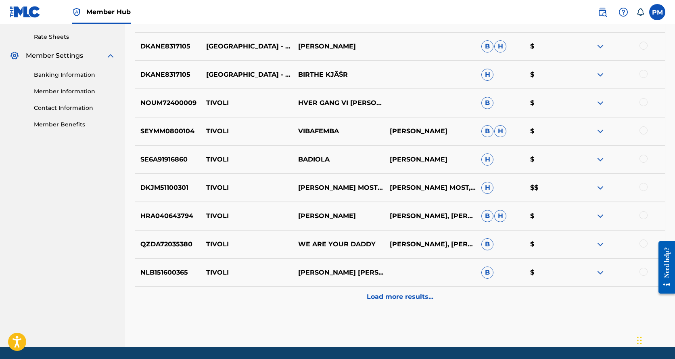
click at [394, 301] on div "Load more results..." at bounding box center [400, 297] width 531 height 20
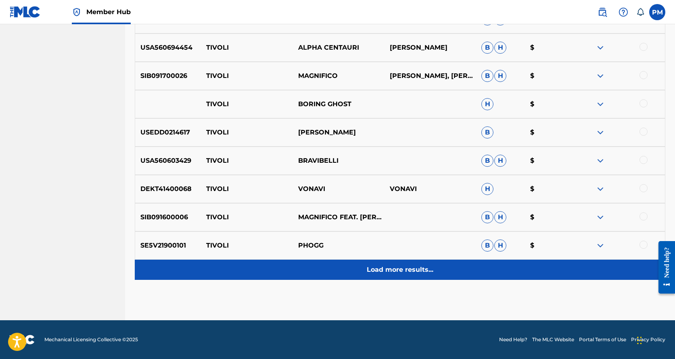
click at [399, 272] on p "Load more results..." at bounding box center [400, 270] width 67 height 10
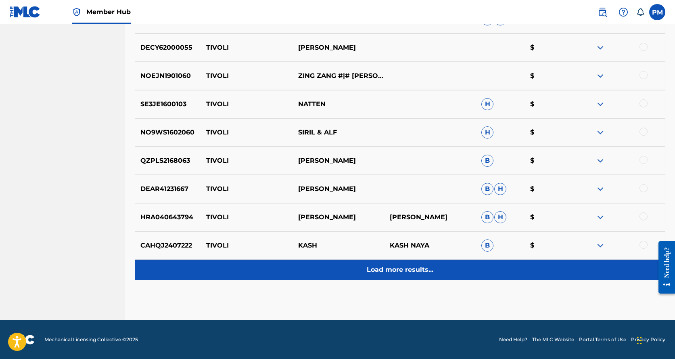
click at [399, 271] on p "Load more results..." at bounding box center [400, 270] width 67 height 10
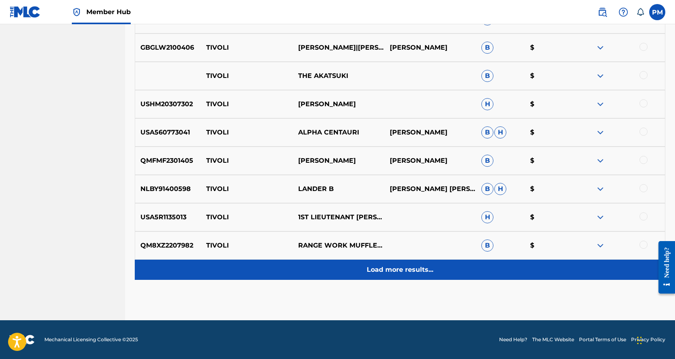
click at [400, 269] on p "Load more results..." at bounding box center [400, 270] width 67 height 10
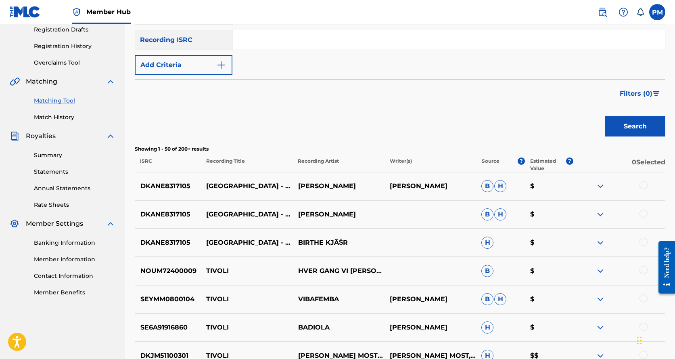
scroll to position [0, 0]
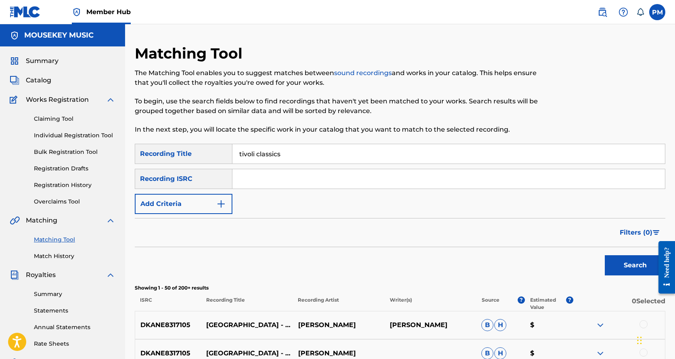
click at [321, 157] on input "tivoli classics" at bounding box center [448, 153] width 433 height 19
type input "tivoli classics medley"
click at [626, 266] on button "Search" at bounding box center [635, 265] width 61 height 20
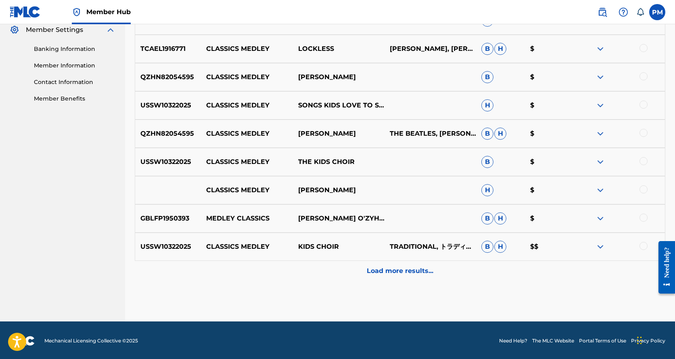
scroll to position [334, 0]
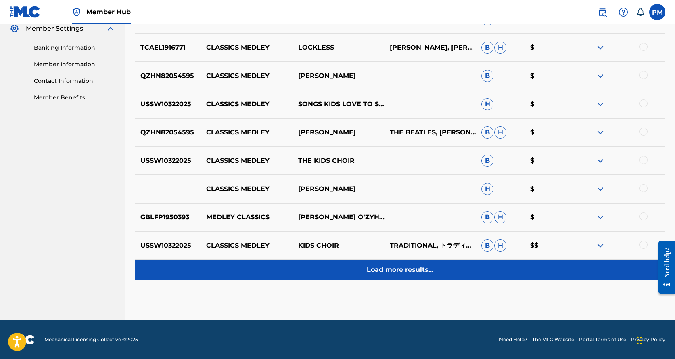
click at [403, 273] on p "Load more results..." at bounding box center [400, 270] width 67 height 10
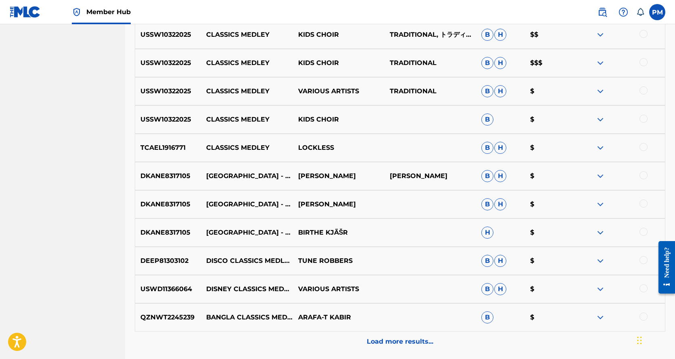
scroll to position [576, 0]
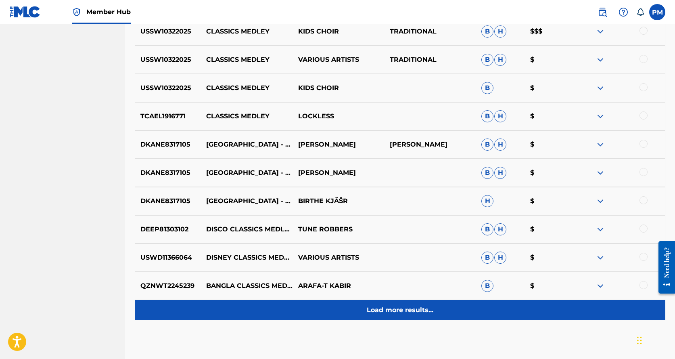
click at [404, 312] on p "Load more results..." at bounding box center [400, 310] width 67 height 10
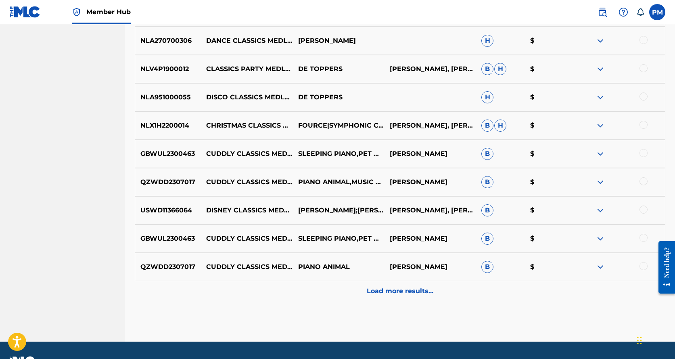
scroll to position [899, 0]
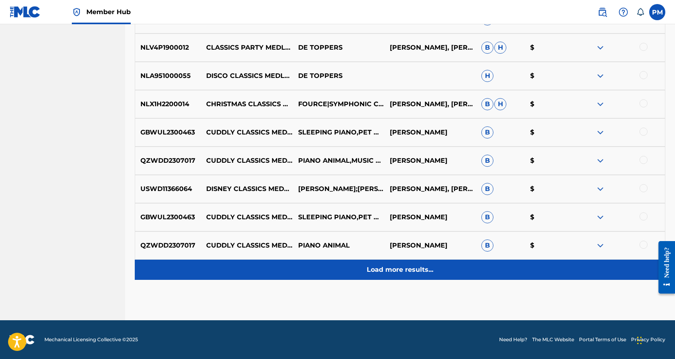
click at [399, 272] on p "Load more results..." at bounding box center [400, 270] width 67 height 10
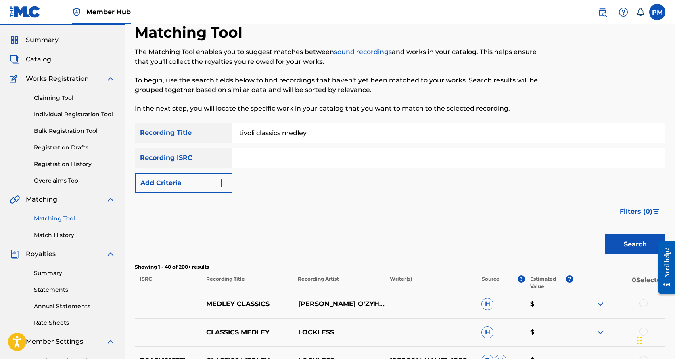
scroll to position [11, 0]
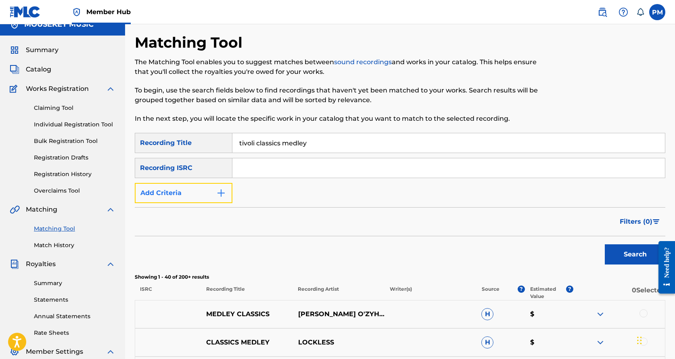
drag, startPoint x: 184, startPoint y: 186, endPoint x: 188, endPoint y: 188, distance: 4.2
click at [185, 187] on button "Add Criteria" at bounding box center [184, 193] width 98 height 20
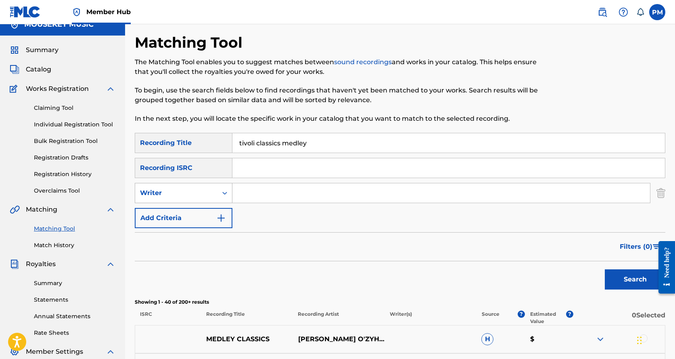
click at [201, 194] on div "Writer" at bounding box center [176, 193] width 73 height 10
drag, startPoint x: 192, startPoint y: 213, endPoint x: 196, endPoint y: 211, distance: 4.7
click at [193, 212] on div "Recording Artist" at bounding box center [183, 213] width 97 height 20
click at [266, 188] on input "Search Form" at bounding box center [441, 192] width 418 height 19
type input "Midnite"
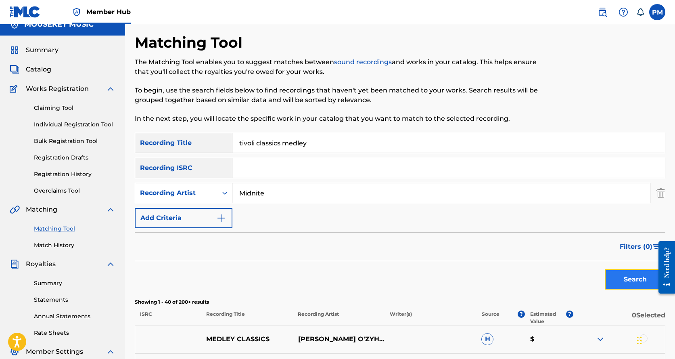
click at [628, 275] on button "Search" at bounding box center [635, 279] width 61 height 20
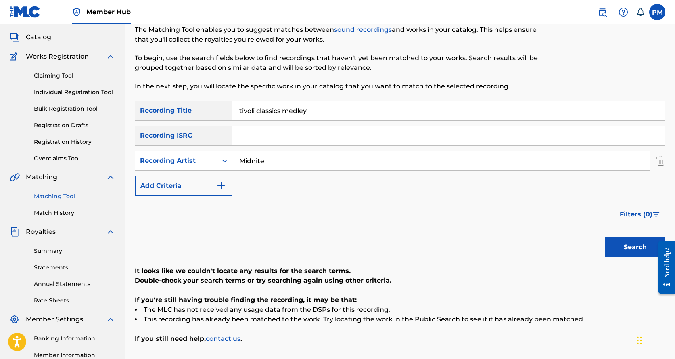
scroll to position [0, 0]
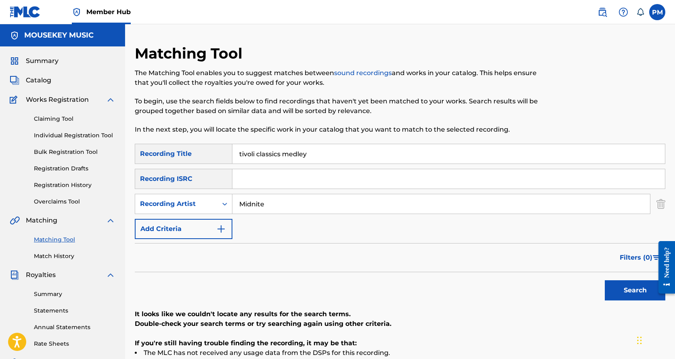
click at [319, 157] on input "tivoli classics medley" at bounding box center [448, 153] width 433 height 19
type input "tivoli classics medley mix"
click at [635, 285] on button "Search" at bounding box center [635, 290] width 61 height 20
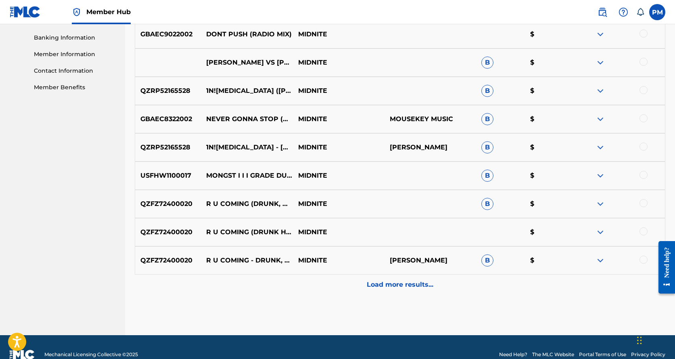
scroll to position [350, 0]
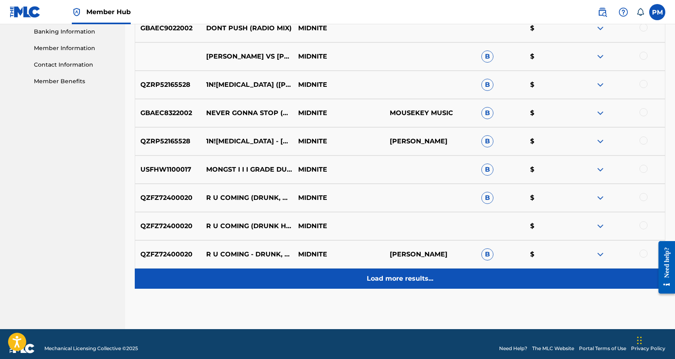
click at [406, 276] on p "Load more results..." at bounding box center [400, 279] width 67 height 10
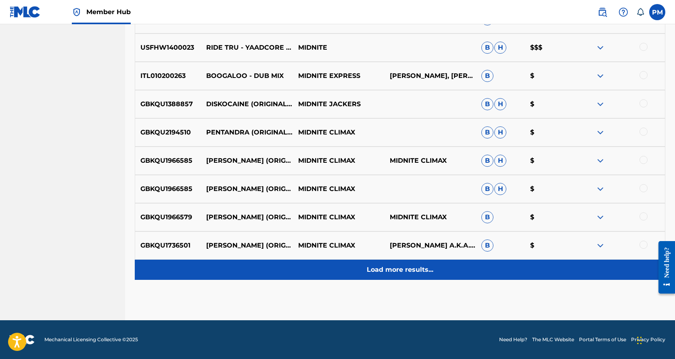
click at [408, 269] on p "Load more results..." at bounding box center [400, 270] width 67 height 10
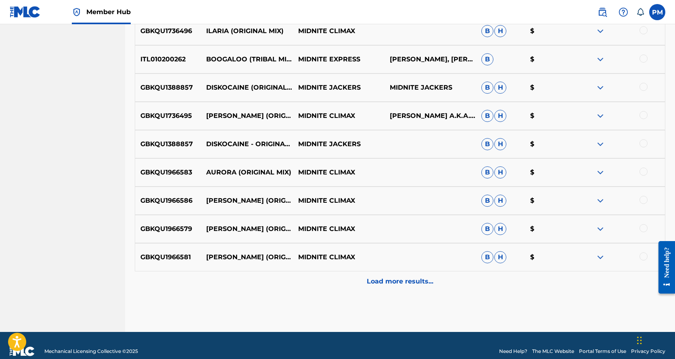
scroll to position [924, 0]
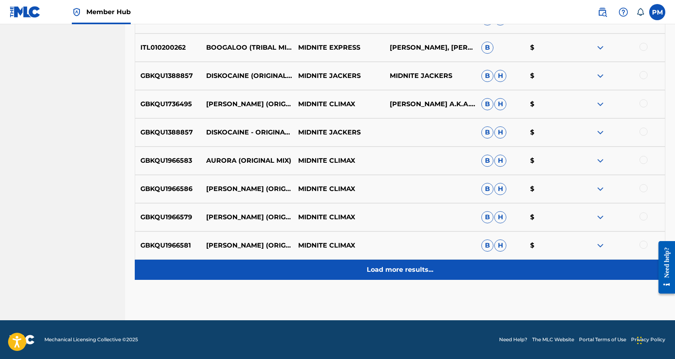
click at [410, 268] on p "Load more results..." at bounding box center [400, 270] width 67 height 10
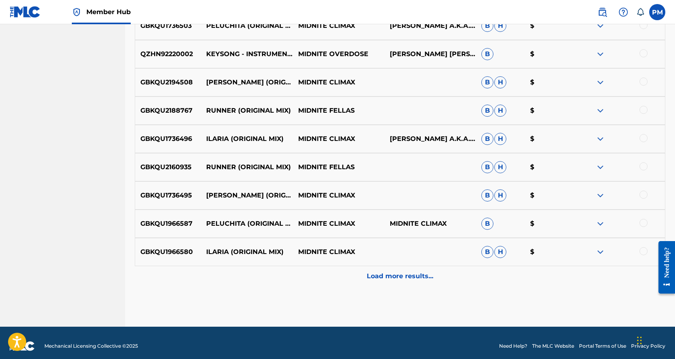
scroll to position [1206, 0]
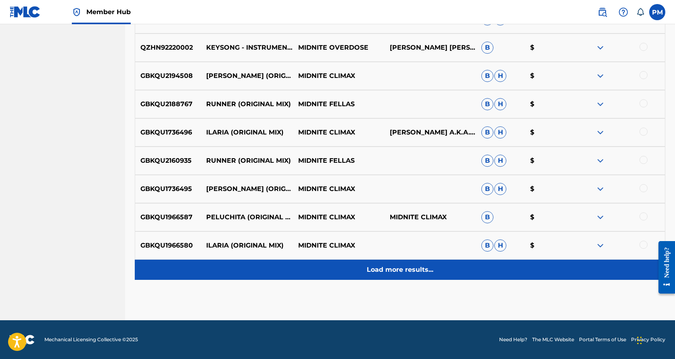
click at [411, 274] on p "Load more results..." at bounding box center [400, 270] width 67 height 10
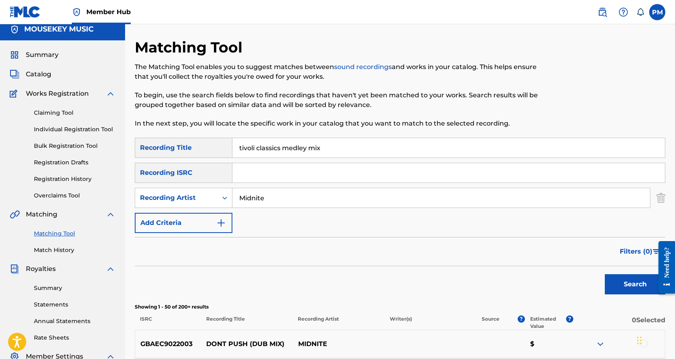
scroll to position [0, 0]
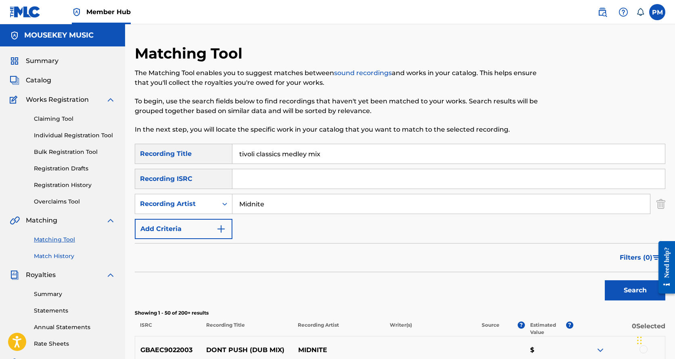
click at [61, 258] on link "Match History" at bounding box center [75, 256] width 82 height 8
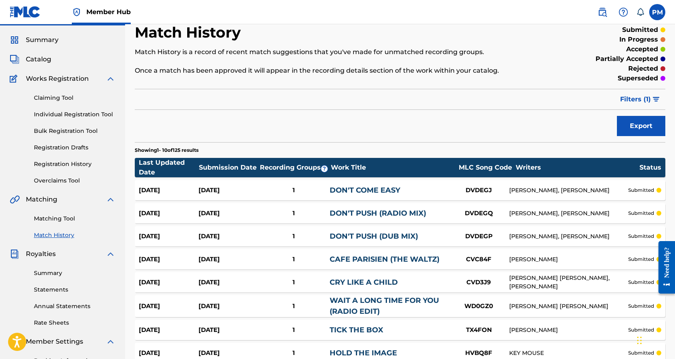
scroll to position [27, 0]
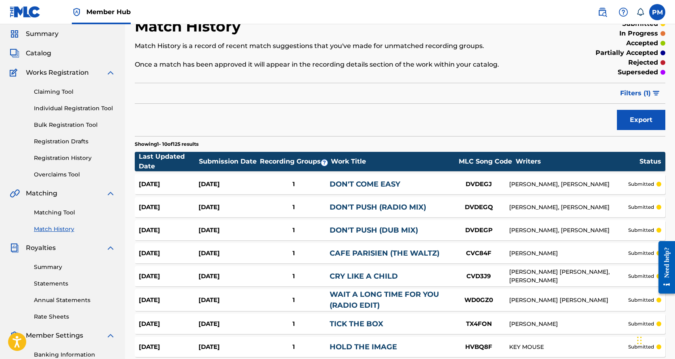
click at [332, 185] on link "DON'T COME EASY" at bounding box center [365, 184] width 71 height 9
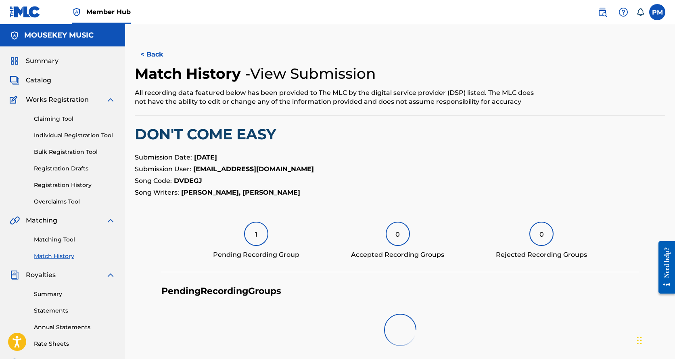
click at [332, 185] on p "Song Code: DVDEGJ" at bounding box center [400, 181] width 531 height 10
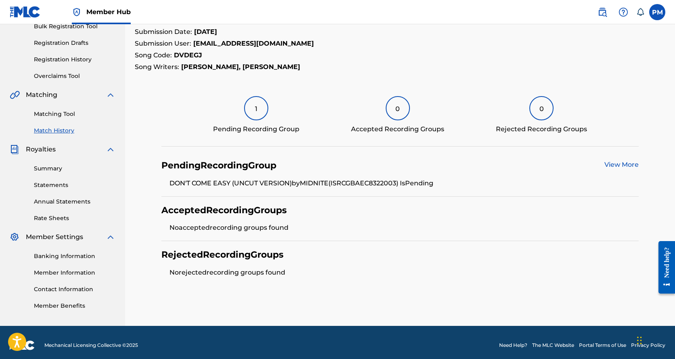
scroll to position [131, 0]
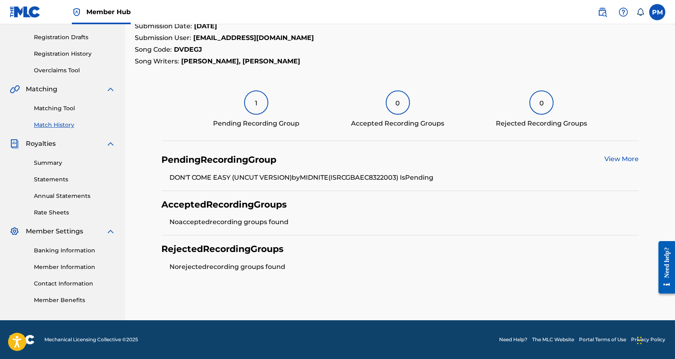
click at [614, 158] on link "View More" at bounding box center [622, 159] width 34 height 8
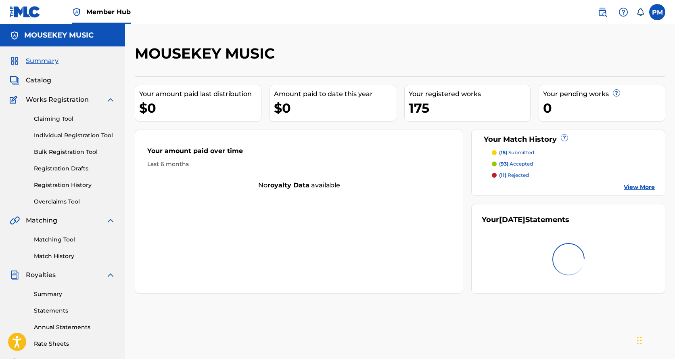
click at [57, 184] on link "Registration History" at bounding box center [75, 185] width 82 height 8
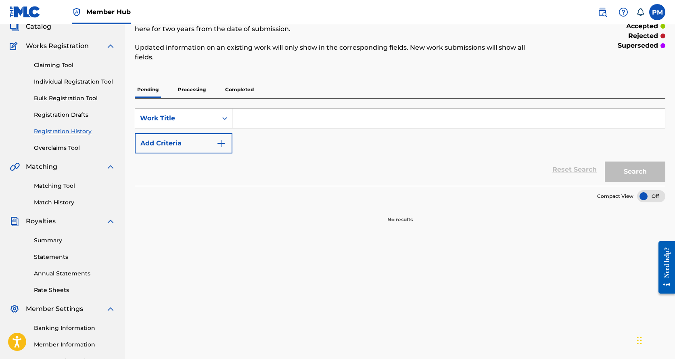
click at [234, 90] on p "Completed" at bounding box center [239, 89] width 33 height 17
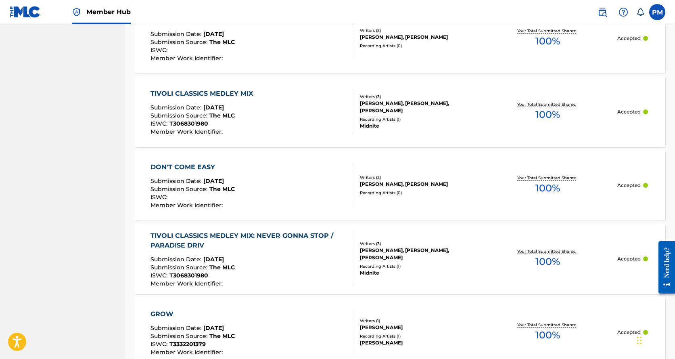
scroll to position [592, 0]
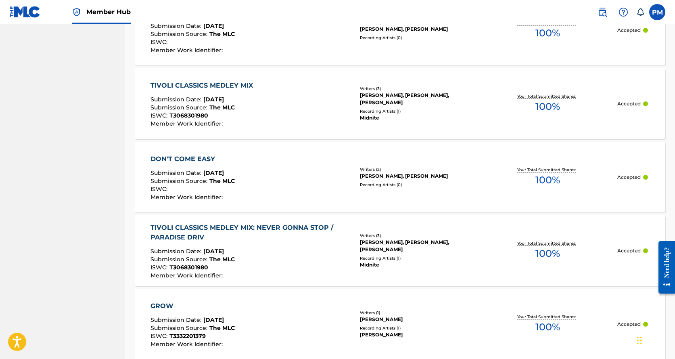
click at [203, 160] on div "DON'T COME EASY" at bounding box center [193, 159] width 84 height 10
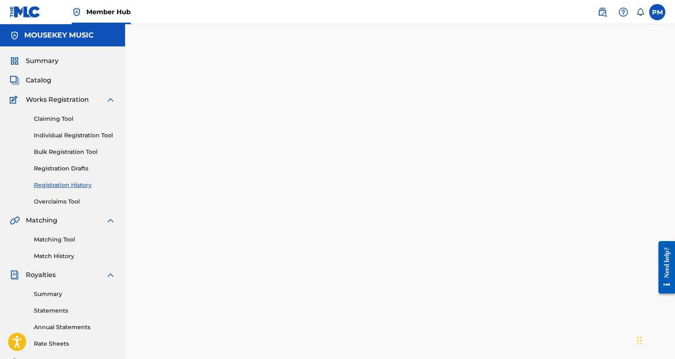
click at [203, 160] on div at bounding box center [400, 244] width 550 height 401
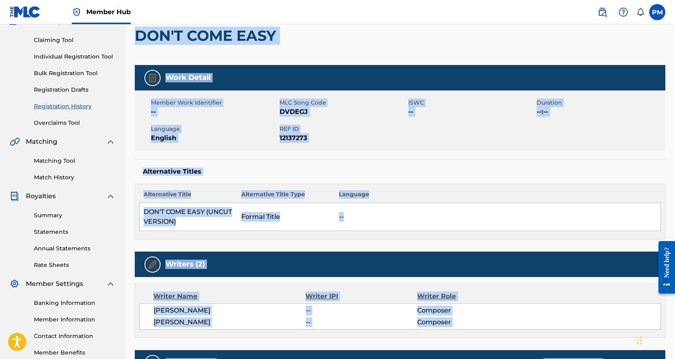
scroll to position [81, 0]
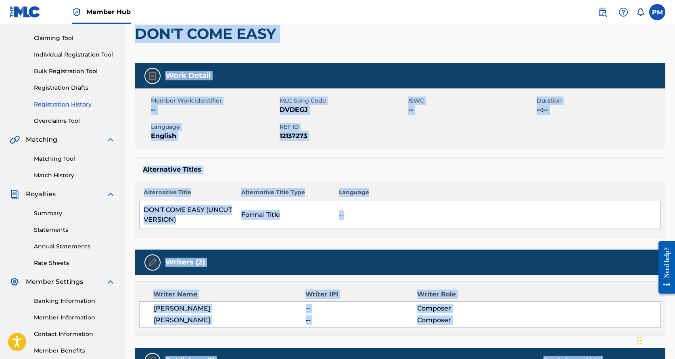
click at [226, 164] on div "Alternative Titles Alternative Title Alternative Title Type Language DON'T COME…" at bounding box center [400, 197] width 531 height 80
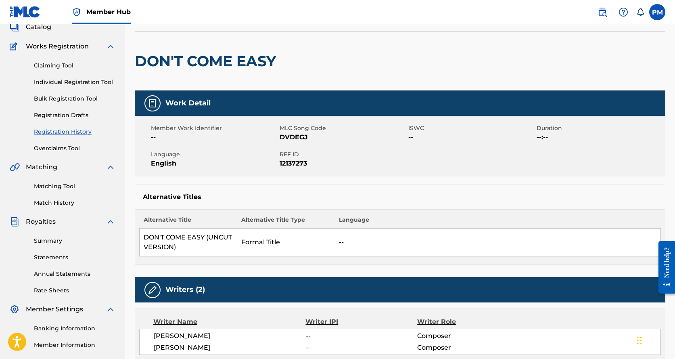
scroll to position [0, 0]
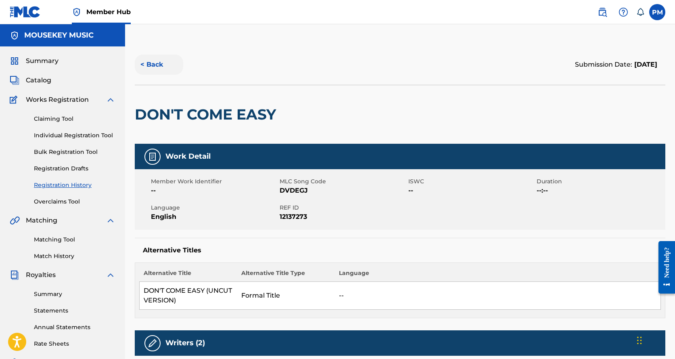
click at [148, 66] on button "< Back" at bounding box center [159, 64] width 48 height 20
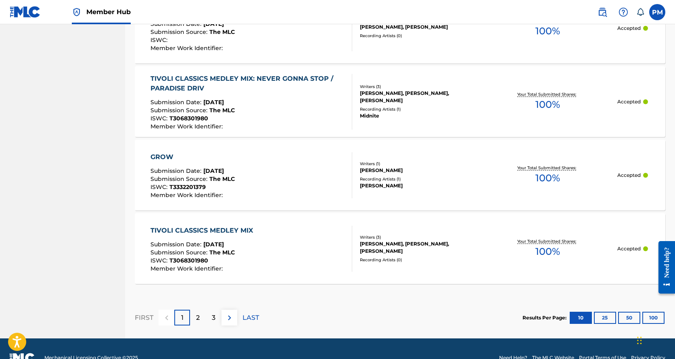
scroll to position [759, 0]
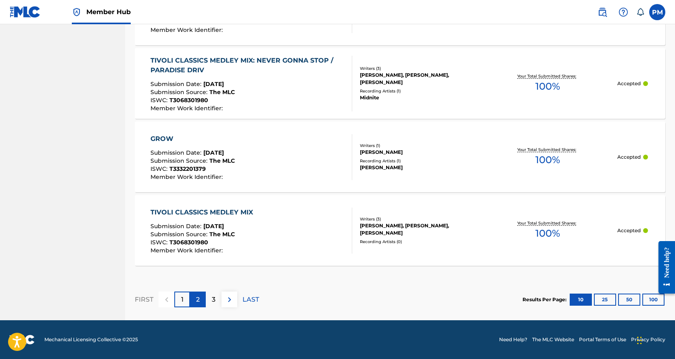
click at [203, 304] on div "2" at bounding box center [198, 299] width 16 height 16
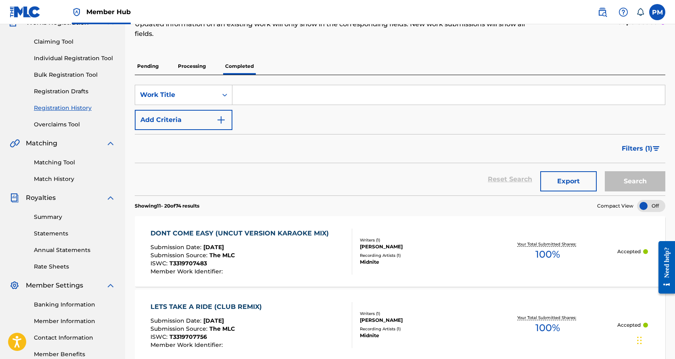
scroll to position [60, 0]
